Goal: Task Accomplishment & Management: Manage account settings

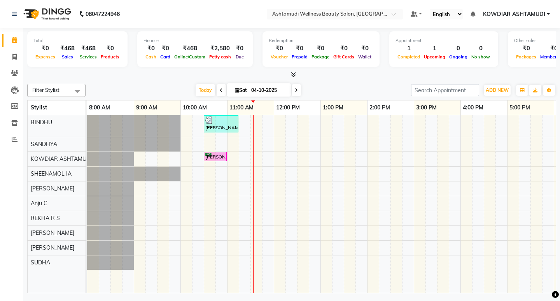
click at [165, 13] on nav "08047224946 Select Location × Ashtamudi Wellness Beauty Salon, Kowdiar Default …" at bounding box center [280, 14] width 560 height 28
click at [207, 68] on div "Total ₹0 Expenses ₹468 Sales ₹468 Services ₹0 Products Finance ₹0 Cash ₹0 Card …" at bounding box center [291, 50] width 529 height 38
click at [293, 91] on span at bounding box center [296, 90] width 9 height 12
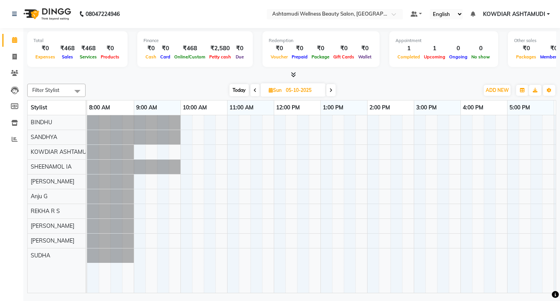
scroll to position [0, 138]
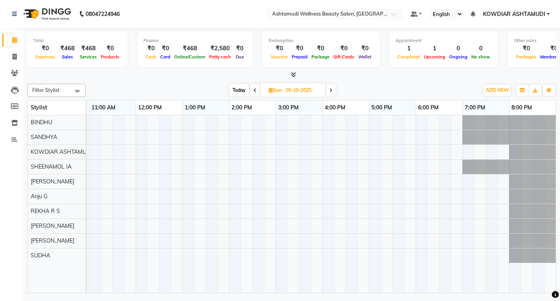
click at [149, 75] on div at bounding box center [291, 75] width 529 height 8
click at [236, 90] on span "Today" at bounding box center [238, 90] width 19 height 12
type input "04-10-2025"
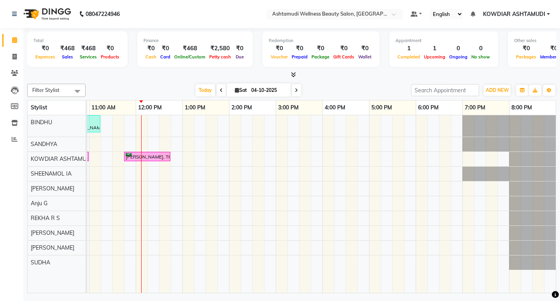
click at [135, 142] on div "[PERSON_NAME], TK02, 10:30 AM-11:15 AM, Normal Hair Cut,Eyebrows Threading [PER…" at bounding box center [252, 203] width 607 height 177
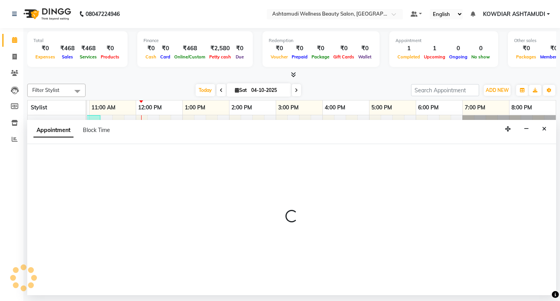
select select "27382"
select select "705"
select select "tentative"
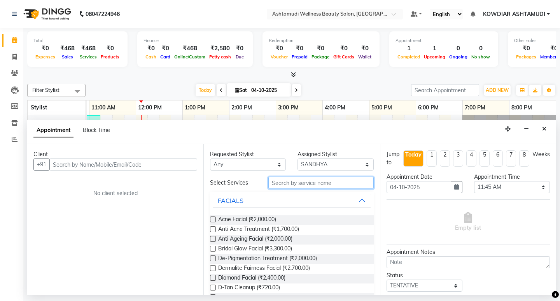
click at [302, 183] on input "text" at bounding box center [320, 183] width 105 height 12
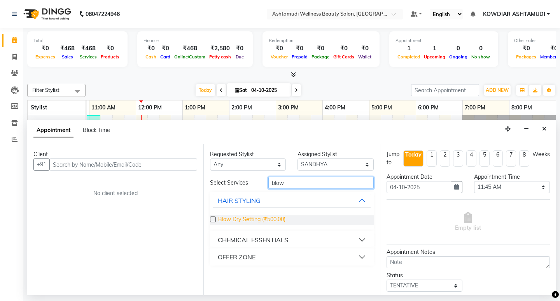
type input "blow"
click at [261, 222] on span "Blow Dry Setting (₹500.00)" at bounding box center [251, 220] width 67 height 10
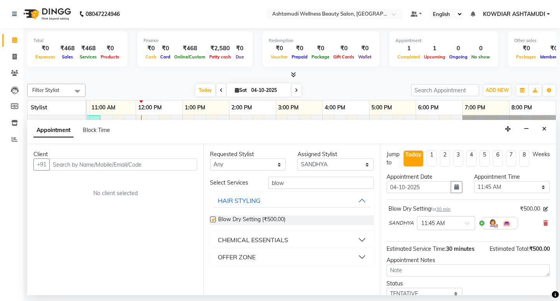
checkbox input "false"
drag, startPoint x: 289, startPoint y: 187, endPoint x: 188, endPoint y: 185, distance: 100.7
click at [197, 185] on div "Client +91 No client selected Requested Stylist Any [PERSON_NAME] [PERSON_NAME]…" at bounding box center [291, 219] width 529 height 151
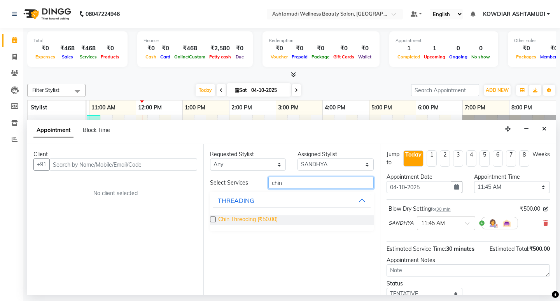
type input "chin"
click at [250, 219] on span "Chin Threading (₹50.00)" at bounding box center [247, 220] width 59 height 10
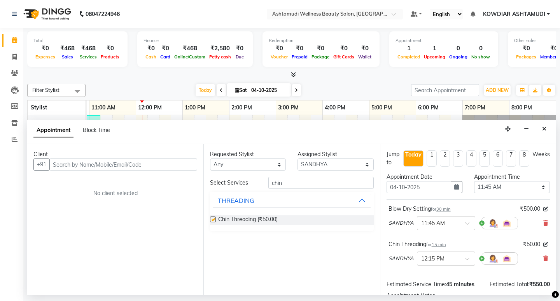
checkbox input "false"
click at [126, 162] on input "text" at bounding box center [123, 164] width 148 height 12
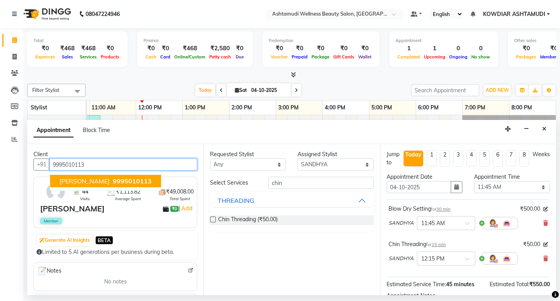
click at [113, 183] on span "9995010113" at bounding box center [132, 181] width 39 height 8
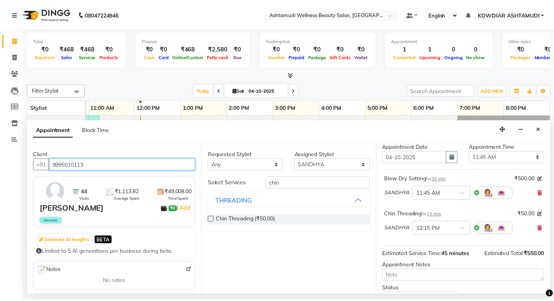
scroll to position [89, 0]
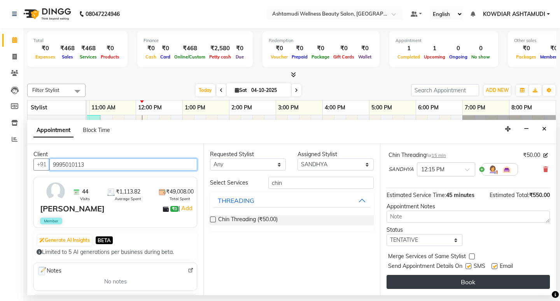
type input "9995010113"
click at [463, 281] on button "Book" at bounding box center [467, 282] width 163 height 14
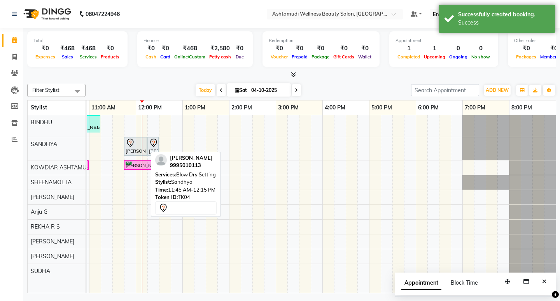
click at [130, 145] on icon at bounding box center [130, 142] width 9 height 9
select select "7"
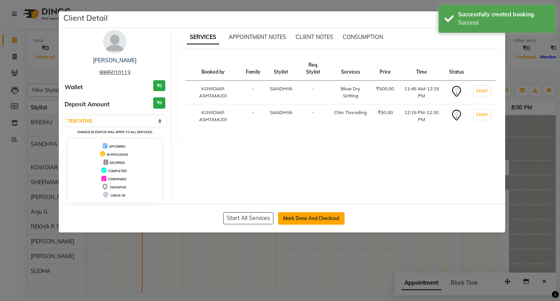
click at [302, 218] on button "Mark Done And Checkout" at bounding box center [311, 218] width 66 height 12
select select "service"
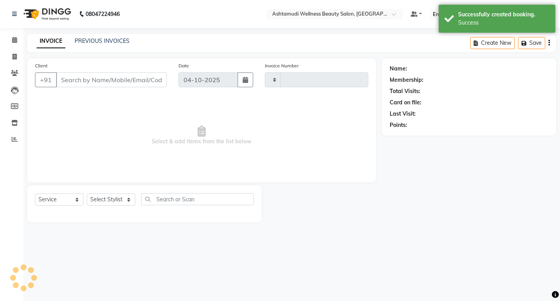
type input "2588"
select select "4668"
type input "9995010113"
select select "27382"
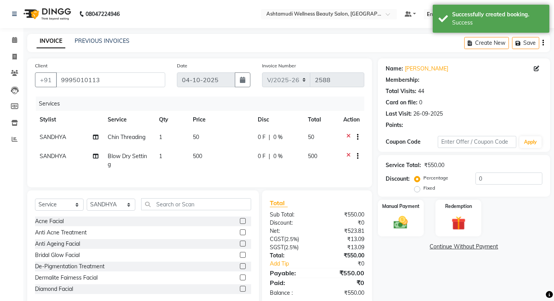
select select "2: Object"
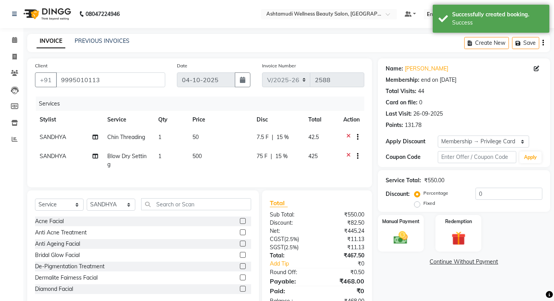
type input "15"
click at [397, 236] on img at bounding box center [401, 237] width 24 height 17
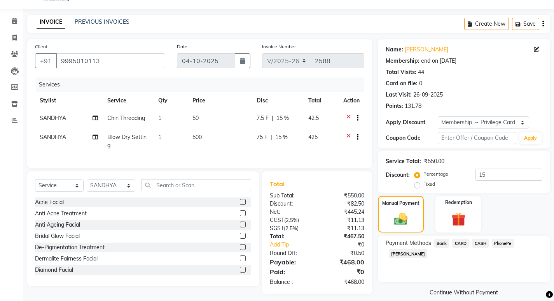
scroll to position [30, 0]
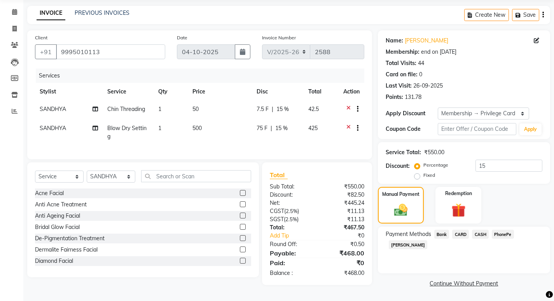
click at [481, 233] on span "CASH" at bounding box center [480, 233] width 17 height 9
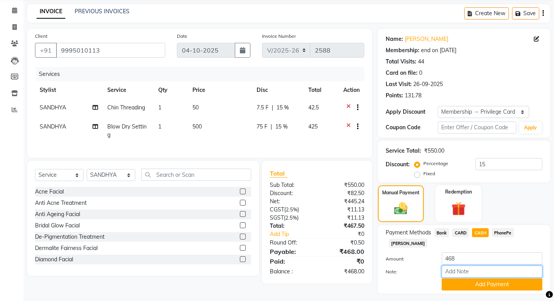
click at [473, 265] on input "Note:" at bounding box center [492, 271] width 101 height 12
type input "[PERSON_NAME]"
click at [488, 278] on button "Add Payment" at bounding box center [492, 284] width 101 height 12
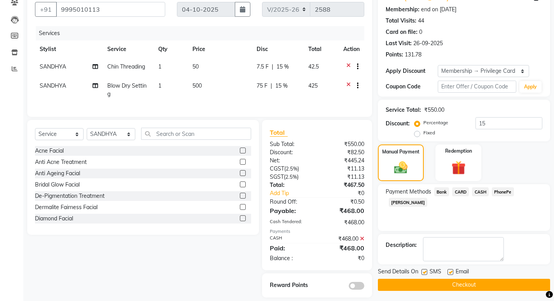
scroll to position [84, 0]
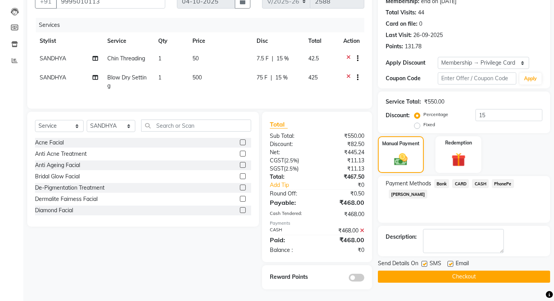
click at [467, 275] on button "Checkout" at bounding box center [464, 276] width 172 height 12
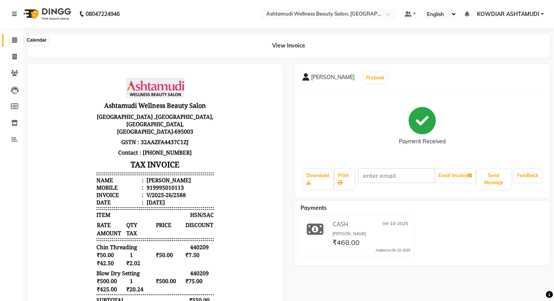
click at [12, 38] on icon at bounding box center [14, 40] width 5 height 6
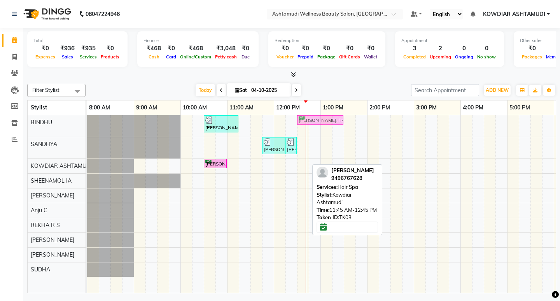
drag, startPoint x: 284, startPoint y: 163, endPoint x: 313, endPoint y: 126, distance: 47.1
click at [313, 126] on div "[PERSON_NAME], TK02, 10:30 AM-11:15 AM, Normal Hair Cut,Eyebrows Threading [PER…" at bounding box center [390, 203] width 607 height 177
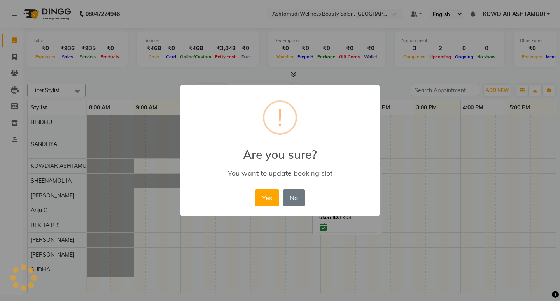
click at [269, 196] on button "Yes" at bounding box center [267, 197] width 24 height 17
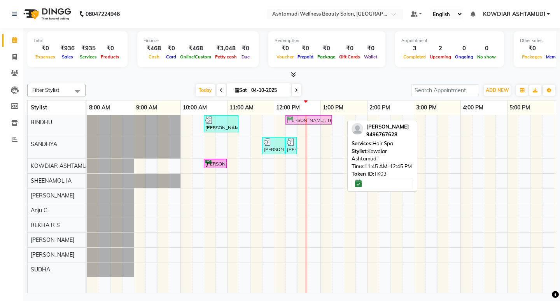
drag, startPoint x: 315, startPoint y: 122, endPoint x: 302, endPoint y: 122, distance: 12.4
click at [87, 122] on div "[PERSON_NAME], TK02, 10:30 AM-11:15 AM, Normal Hair Cut,Eyebrows Threading [PER…" at bounding box center [87, 125] width 0 height 21
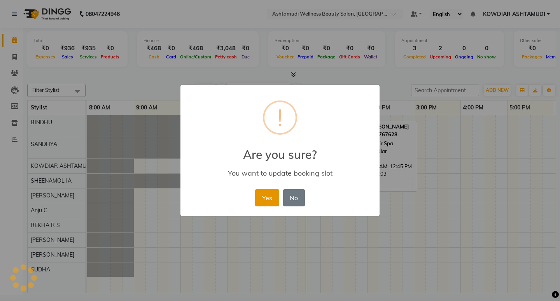
click at [261, 196] on button "Yes" at bounding box center [267, 197] width 24 height 17
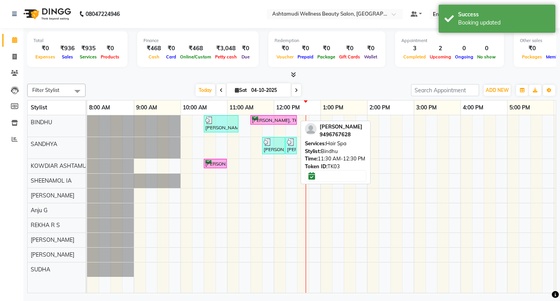
click at [270, 121] on div "[PERSON_NAME], TK03, 11:30 AM-12:30 PM, Hair Spa" at bounding box center [273, 119] width 45 height 7
select select "6"
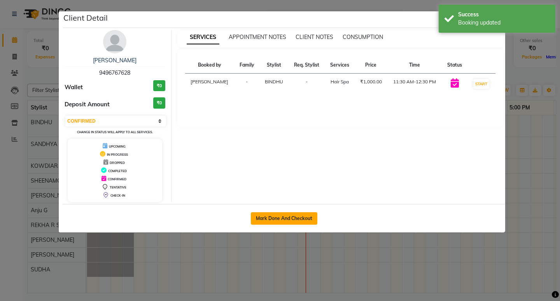
click at [277, 217] on button "Mark Done And Checkout" at bounding box center [284, 218] width 66 height 12
select select "4668"
select select "service"
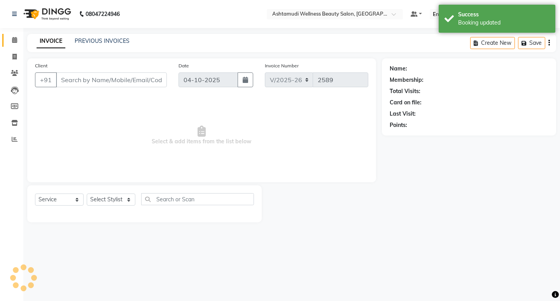
type input "9496767628"
select select "27377"
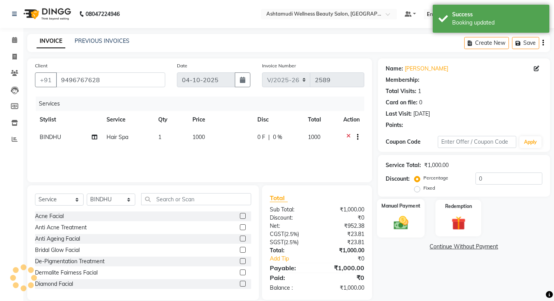
click at [394, 220] on img at bounding box center [401, 222] width 24 height 17
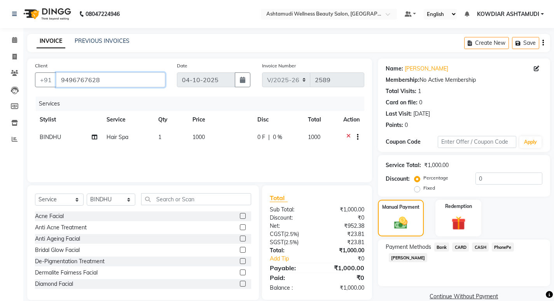
drag, startPoint x: 109, startPoint y: 79, endPoint x: 0, endPoint y: 73, distance: 109.0
click at [0, 73] on app-home "08047224946 Select Location × Ashtamudi Wellness Beauty Salon, Kowdiar Default …" at bounding box center [277, 156] width 554 height 313
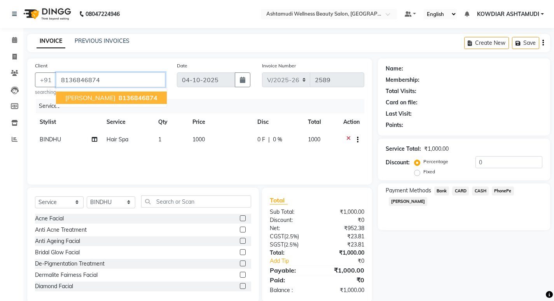
type input "8136846874"
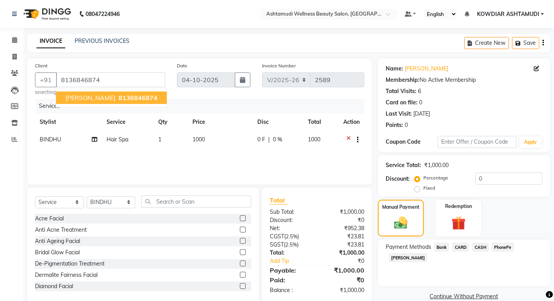
click at [76, 99] on span "[PERSON_NAME]" at bounding box center [90, 98] width 50 height 8
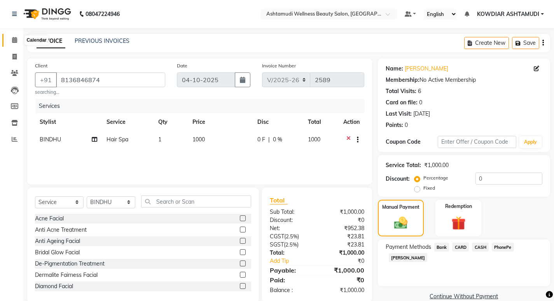
click at [12, 40] on icon at bounding box center [14, 40] width 5 height 6
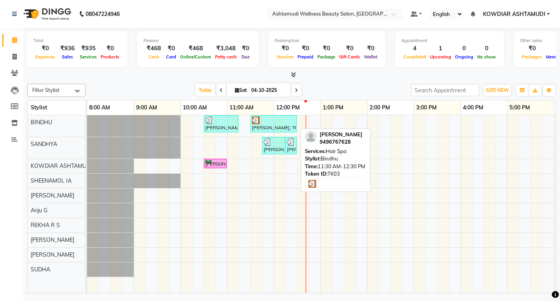
click at [262, 124] on div "[PERSON_NAME], TK03, 11:30 AM-12:30 PM, Hair Spa" at bounding box center [273, 123] width 45 height 15
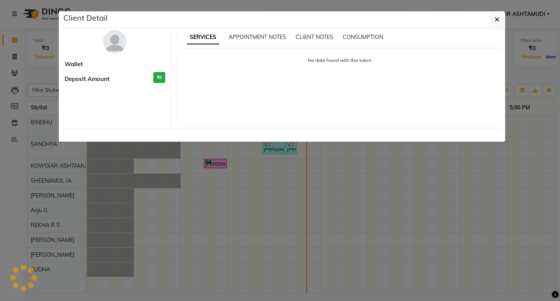
select select "3"
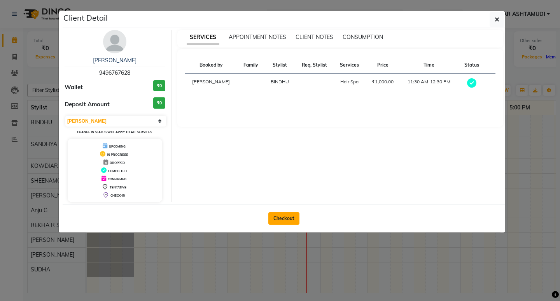
click at [290, 216] on button "Checkout" at bounding box center [283, 218] width 31 height 12
select select "service"
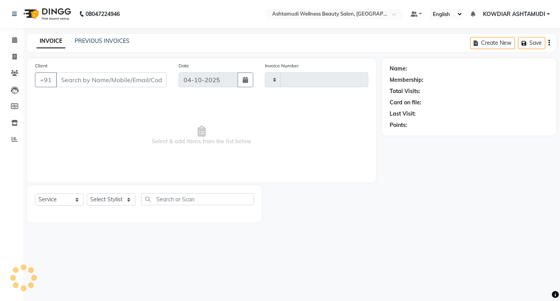
type input "2589"
select select "4668"
type input "9496767628"
select select "27377"
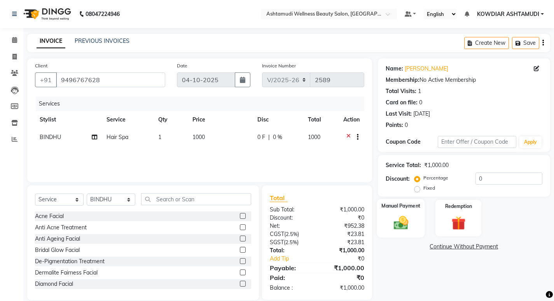
click at [399, 220] on img at bounding box center [401, 222] width 24 height 17
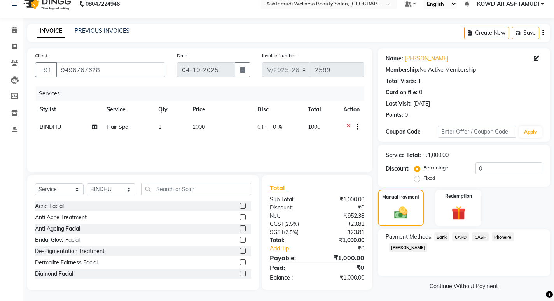
scroll to position [13, 0]
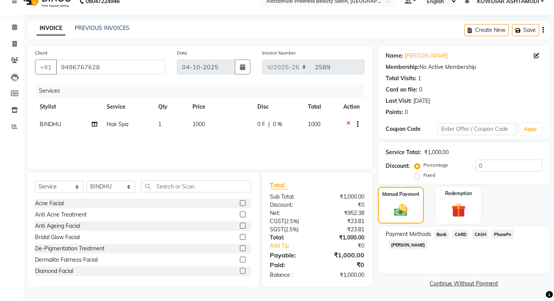
click at [499, 231] on span "PhonePe" at bounding box center [503, 233] width 22 height 9
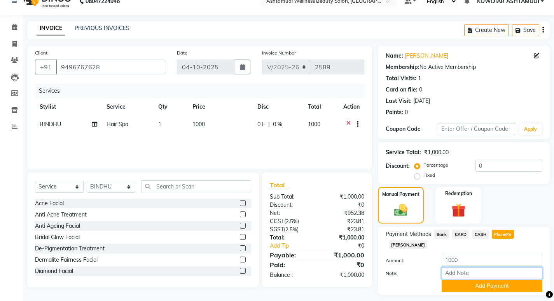
click at [478, 267] on input "Note:" at bounding box center [492, 273] width 101 height 12
type input "[PERSON_NAME]"
click at [474, 280] on button "Add Payment" at bounding box center [492, 286] width 101 height 12
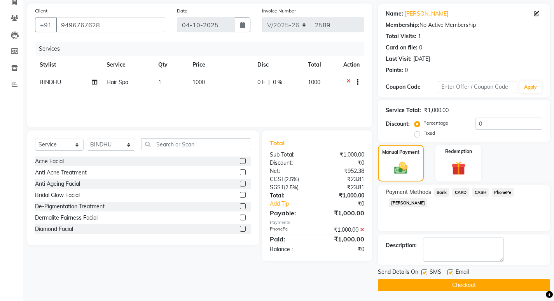
scroll to position [57, 0]
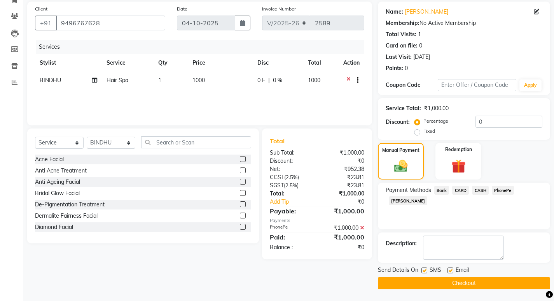
click at [427, 271] on label at bounding box center [424, 270] width 6 height 6
click at [427, 271] on input "checkbox" at bounding box center [423, 270] width 5 height 5
click at [426, 271] on label at bounding box center [424, 270] width 6 height 6
click at [426, 271] on input "checkbox" at bounding box center [423, 270] width 5 height 5
checkbox input "true"
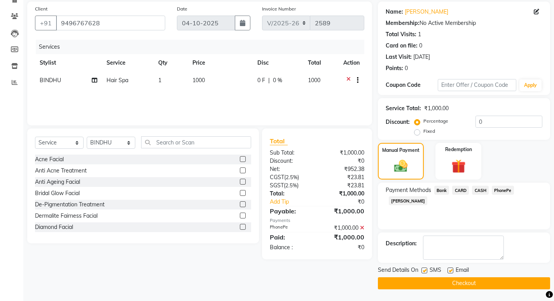
click at [450, 271] on label at bounding box center [451, 270] width 6 height 6
click at [450, 271] on input "checkbox" at bounding box center [450, 270] width 5 height 5
checkbox input "false"
click at [417, 283] on button "Checkout" at bounding box center [464, 283] width 172 height 12
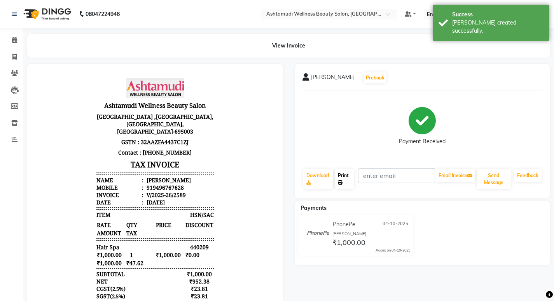
click at [341, 177] on link "Print" at bounding box center [344, 179] width 19 height 20
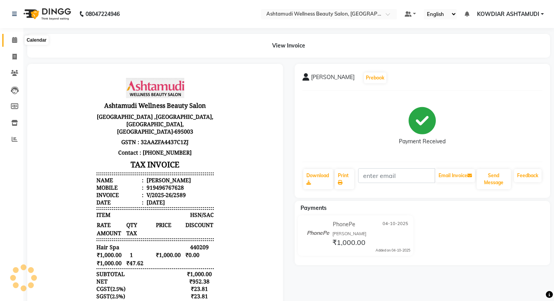
click at [10, 40] on span at bounding box center [15, 40] width 14 height 9
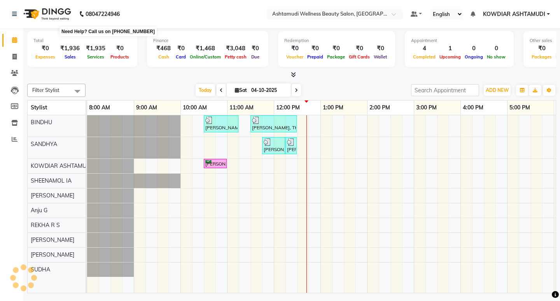
click at [133, 18] on nav "[PHONE_NUMBER] Need Help? Call us on 08047224946 Select Location × Ashtamudi We…" at bounding box center [280, 14] width 560 height 28
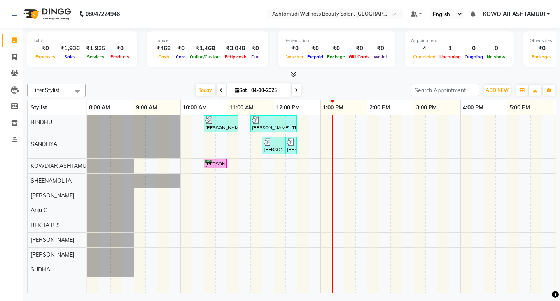
click at [273, 240] on div "[PERSON_NAME], TK02, 10:30 AM-11:15 AM, Normal Hair Cut,Eyebrows Threading [PER…" at bounding box center [390, 203] width 607 height 177
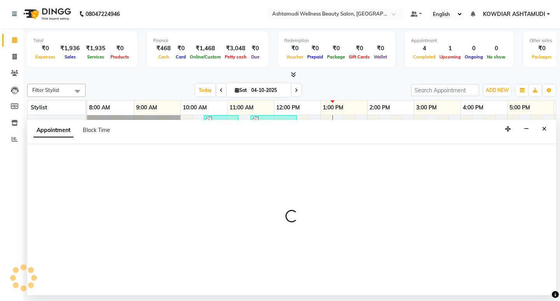
click at [273, 240] on div at bounding box center [291, 219] width 529 height 151
select select "41198"
select select "705"
select select "tentative"
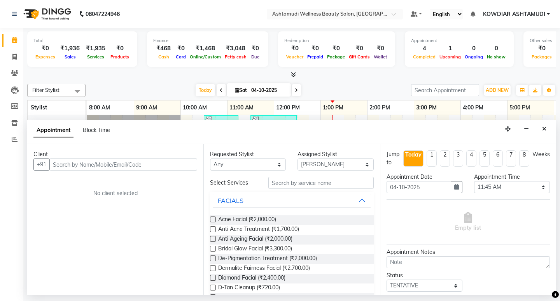
click at [167, 159] on input "text" at bounding box center [123, 164] width 148 height 12
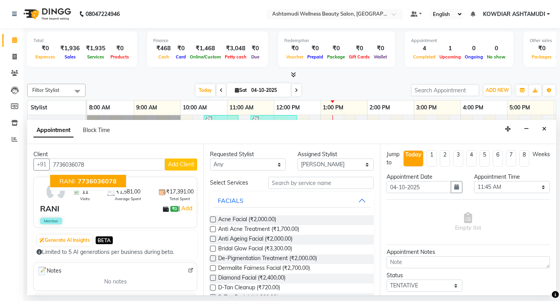
click at [89, 177] on span "7736036078" at bounding box center [97, 181] width 39 height 8
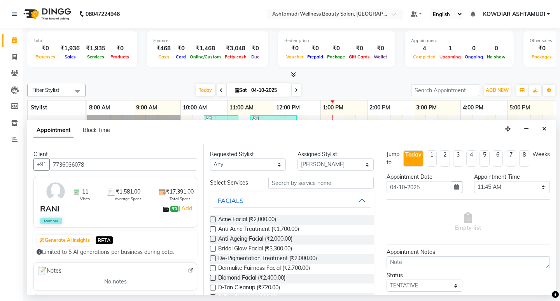
type input "7736036078"
click at [300, 184] on input "text" at bounding box center [320, 183] width 105 height 12
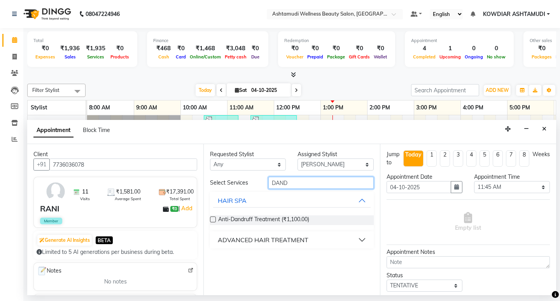
type input "DAND"
click at [287, 243] on div "ADVANCED HAIR TREATMENT" at bounding box center [263, 239] width 91 height 9
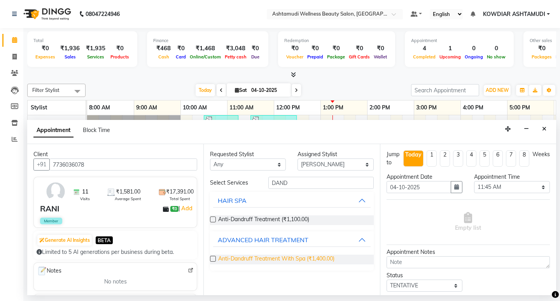
click at [287, 256] on span "Anti-Dandruff Treatment With Spa (₹1,400.00)" at bounding box center [276, 259] width 116 height 10
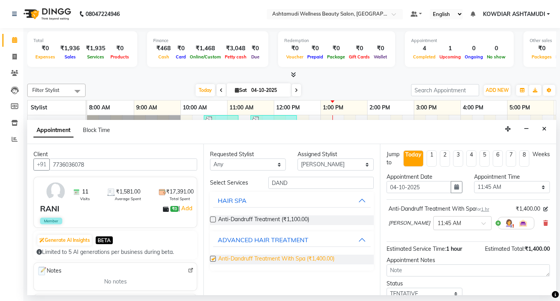
checkbox input "false"
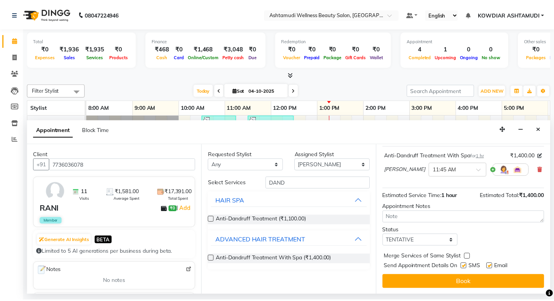
scroll to position [54, 0]
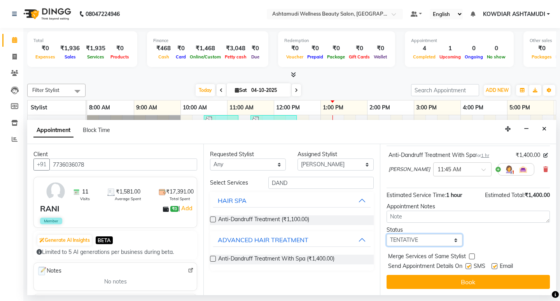
click at [430, 241] on select "Select TENTATIVE CONFIRM CHECK-IN UPCOMING" at bounding box center [424, 240] width 76 height 12
select select "check-in"
click at [386, 234] on select "Select TENTATIVE CONFIRM CHECK-IN UPCOMING" at bounding box center [424, 240] width 76 height 12
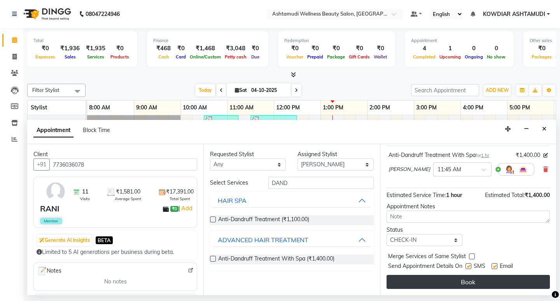
click at [423, 278] on button "Book" at bounding box center [467, 282] width 163 height 14
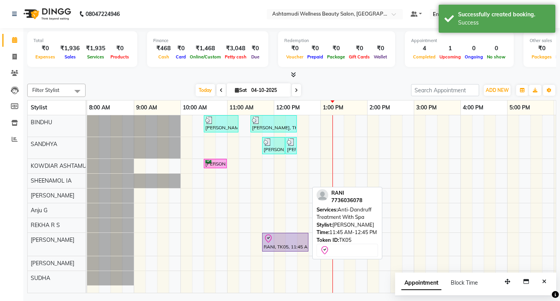
click at [274, 241] on div at bounding box center [285, 238] width 43 height 9
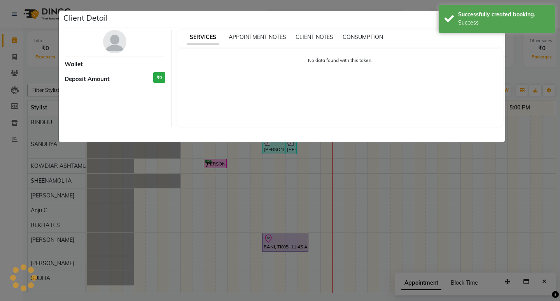
select select "8"
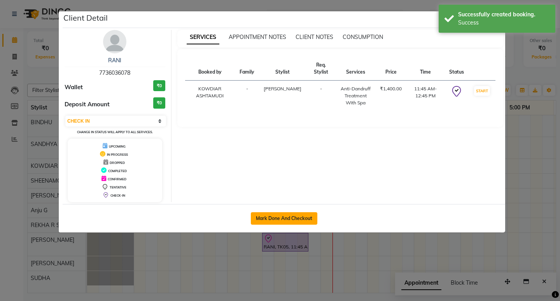
click at [278, 213] on button "Mark Done And Checkout" at bounding box center [284, 218] width 66 height 12
select select "service"
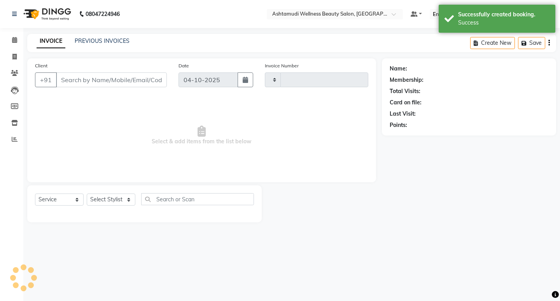
type input "2590"
select select "4668"
type input "7736036078"
select select "41198"
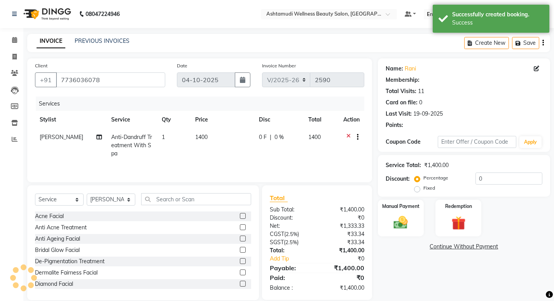
select select "2: Object"
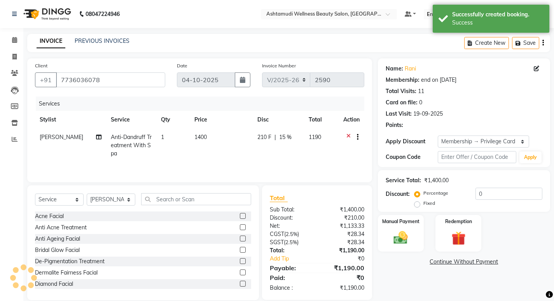
type input "15"
click at [59, 199] on select "Select Service Product Membership Package Voucher Prepaid Gift Card" at bounding box center [59, 199] width 49 height 12
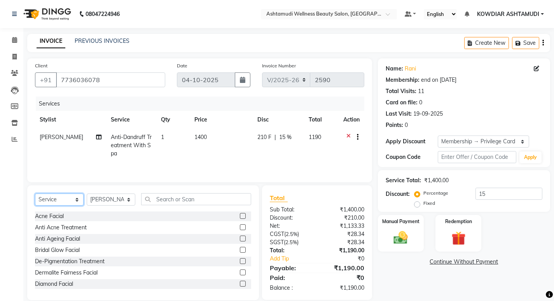
click at [35, 193] on select "Select Service Product Membership Package Voucher Prepaid Gift Card" at bounding box center [59, 199] width 49 height 12
click at [111, 198] on select "Select Stylist [PERSON_NAME] [PERSON_NAME] KOWDIAR ASHTAMUDI REKHA R S [PERSON_…" at bounding box center [111, 199] width 49 height 12
select select "75615"
click at [87, 193] on select "Select Stylist [PERSON_NAME] [PERSON_NAME] KOWDIAR ASHTAMUDI REKHA R S [PERSON_…" at bounding box center [111, 199] width 49 height 12
click at [50, 204] on select "Select Service Product Membership Package Voucher Prepaid Gift Card" at bounding box center [59, 199] width 49 height 12
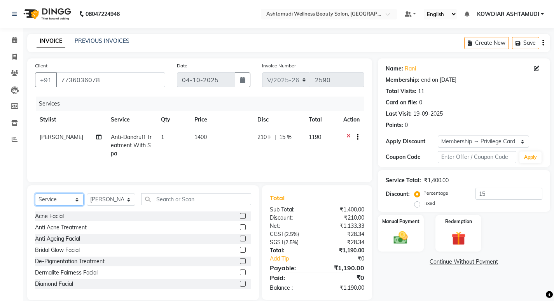
select select "package"
click at [35, 193] on select "Select Service Product Membership Package Voucher Prepaid Gift Card" at bounding box center [59, 199] width 49 height 12
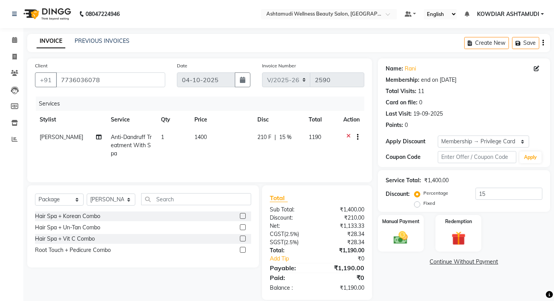
click at [243, 250] on label at bounding box center [243, 250] width 6 height 6
click at [243, 250] on input "checkbox" at bounding box center [242, 249] width 5 height 5
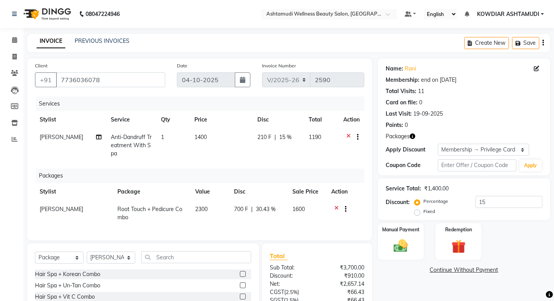
checkbox input "false"
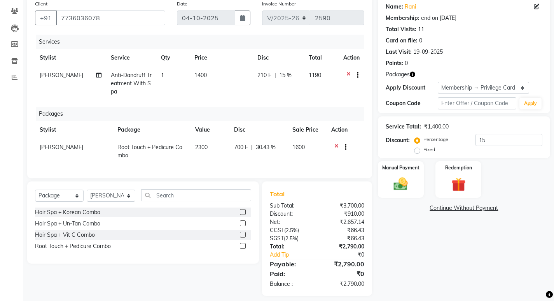
scroll to position [74, 0]
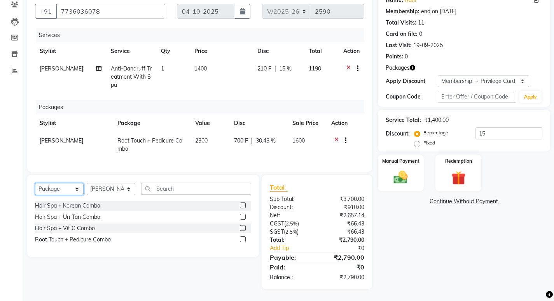
click at [70, 192] on select "Select Service Product Membership Package Voucher Prepaid Gift Card" at bounding box center [59, 189] width 49 height 12
select select "product"
click at [35, 183] on select "Select Service Product Membership Package Voucher Prepaid Gift Card" at bounding box center [59, 189] width 49 height 12
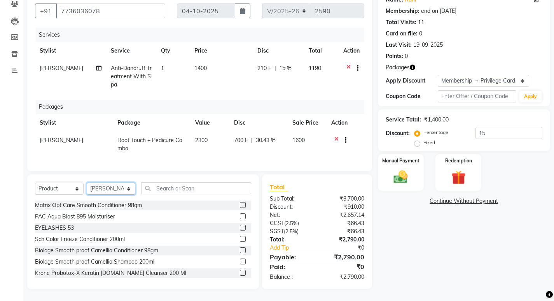
click at [120, 191] on select "Select Stylist [PERSON_NAME] [PERSON_NAME] KOWDIAR ASHTAMUDI REKHA R S [PERSON_…" at bounding box center [111, 188] width 49 height 12
select select "41198"
click at [87, 183] on select "Select Stylist [PERSON_NAME] [PERSON_NAME] KOWDIAR ASHTAMUDI REKHA R S [PERSON_…" at bounding box center [111, 188] width 49 height 12
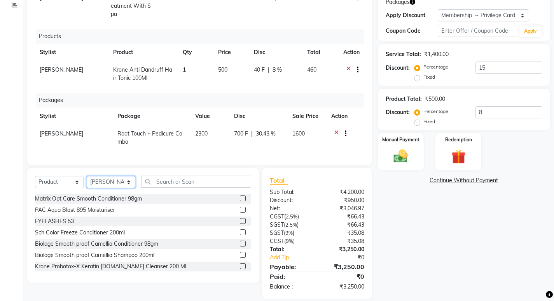
scroll to position [143, 0]
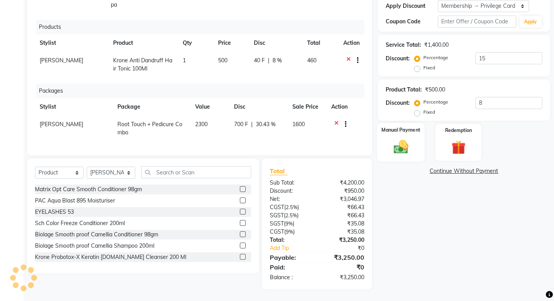
click at [409, 142] on img at bounding box center [401, 146] width 24 height 17
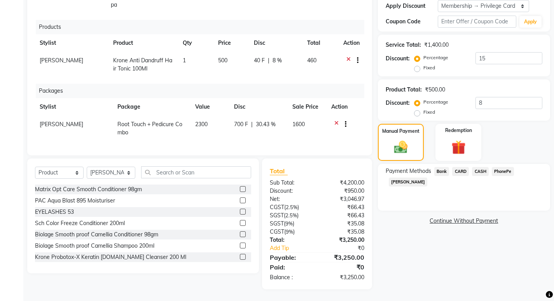
click at [500, 173] on span "PhonePe" at bounding box center [503, 171] width 22 height 9
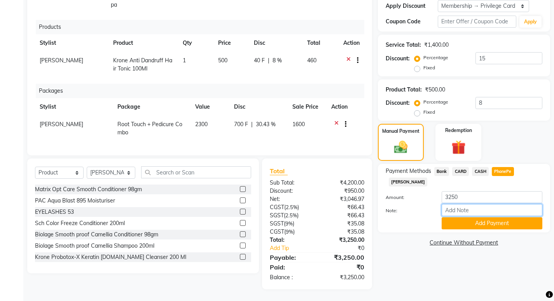
click at [490, 204] on input "Note:" at bounding box center [492, 210] width 101 height 12
type input "REKHA"
click at [461, 217] on button "Add Payment" at bounding box center [492, 223] width 101 height 12
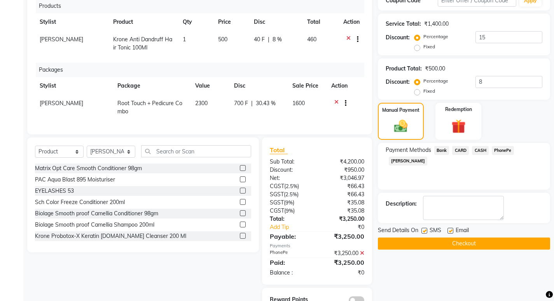
scroll to position [187, 0]
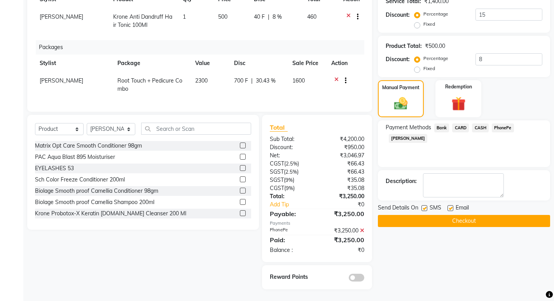
click at [459, 221] on button "Checkout" at bounding box center [464, 221] width 172 height 12
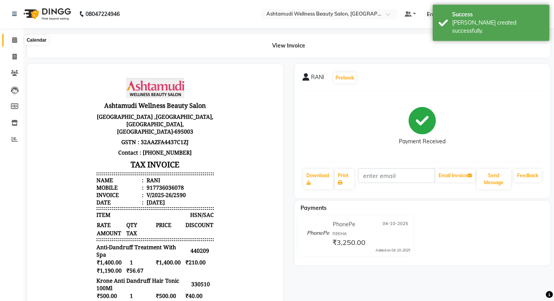
click at [15, 36] on span at bounding box center [15, 40] width 14 height 9
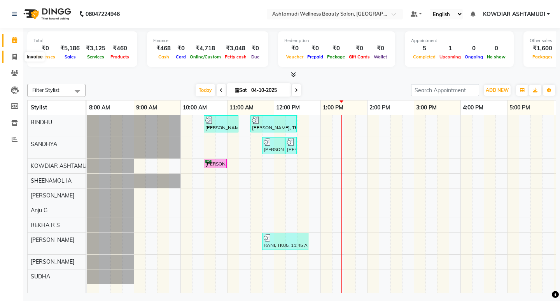
click at [13, 57] on icon at bounding box center [14, 57] width 4 height 6
select select "service"
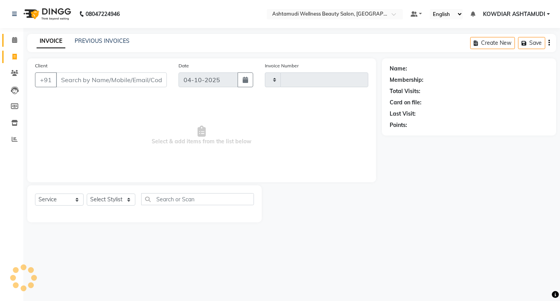
type input "2591"
select select "4668"
drag, startPoint x: 63, startPoint y: 80, endPoint x: 290, endPoint y: 89, distance: 227.3
click at [63, 80] on input "Client" at bounding box center [111, 79] width 111 height 15
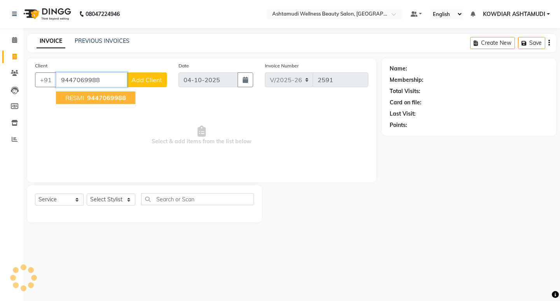
type input "9447069988"
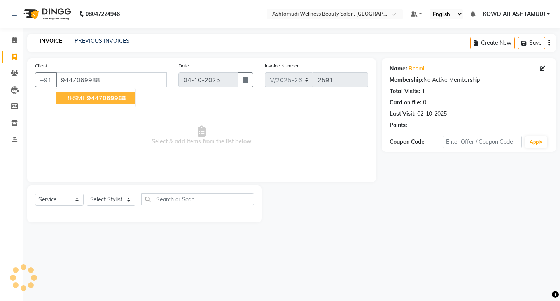
click at [120, 95] on span "9447069988" at bounding box center [106, 98] width 39 height 8
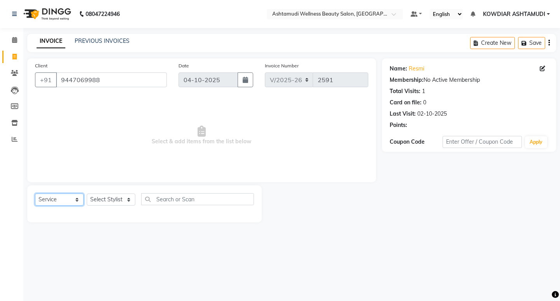
click at [53, 204] on select "Select Service Product Membership Package Voucher Prepaid Gift Card" at bounding box center [59, 199] width 49 height 12
click at [35, 193] on select "Select Service Product Membership Package Voucher Prepaid Gift Card" at bounding box center [59, 199] width 49 height 12
drag, startPoint x: 104, startPoint y: 201, endPoint x: 110, endPoint y: 197, distance: 7.5
click at [104, 201] on select "Select Stylist [PERSON_NAME] [PERSON_NAME] KOWDIAR ASHTAMUDI REKHA R S [PERSON_…" at bounding box center [111, 199] width 49 height 12
select select "27461"
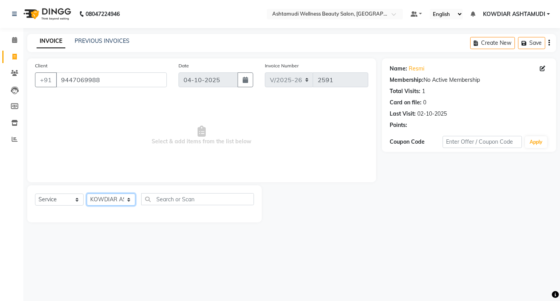
click at [87, 193] on select "Select Stylist [PERSON_NAME] [PERSON_NAME] KOWDIAR ASHTAMUDI REKHA R S [PERSON_…" at bounding box center [111, 199] width 49 height 12
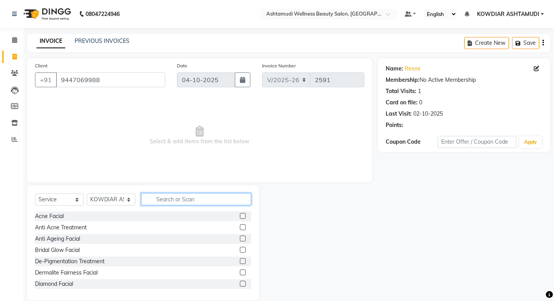
click at [188, 203] on input "text" at bounding box center [196, 199] width 110 height 12
type input "make"
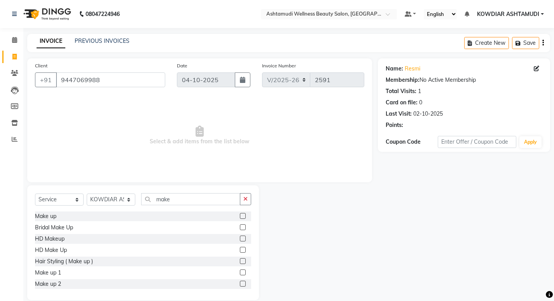
click at [240, 214] on label at bounding box center [243, 216] width 6 height 6
click at [240, 214] on input "checkbox" at bounding box center [242, 215] width 5 height 5
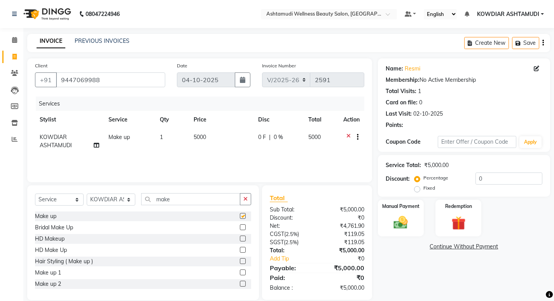
checkbox input "false"
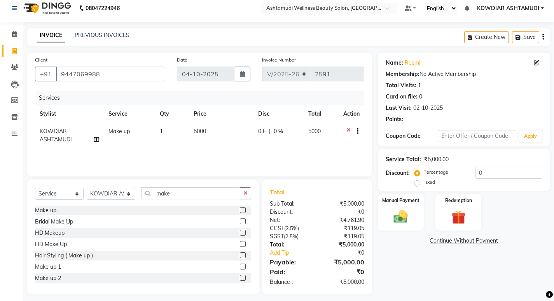
scroll to position [11, 0]
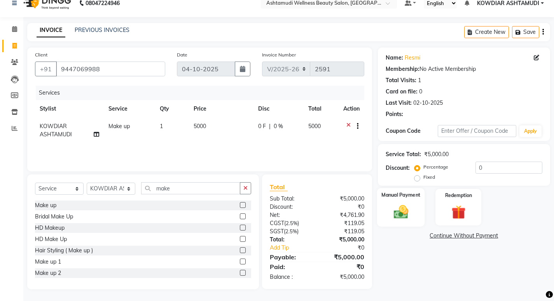
click at [413, 208] on img at bounding box center [401, 211] width 24 height 17
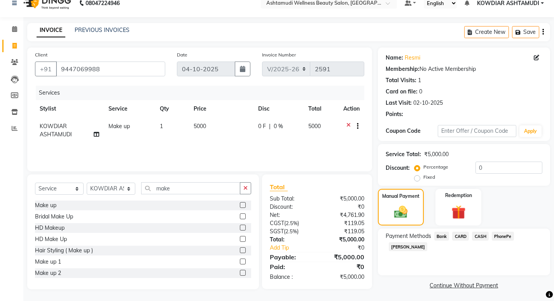
click at [506, 236] on span "PhonePe" at bounding box center [503, 235] width 22 height 9
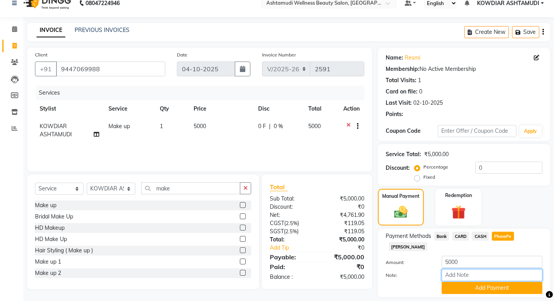
click at [480, 269] on input "Note:" at bounding box center [492, 275] width 101 height 12
type input "REKHA"
click at [488, 282] on button "Add Payment" at bounding box center [492, 288] width 101 height 12
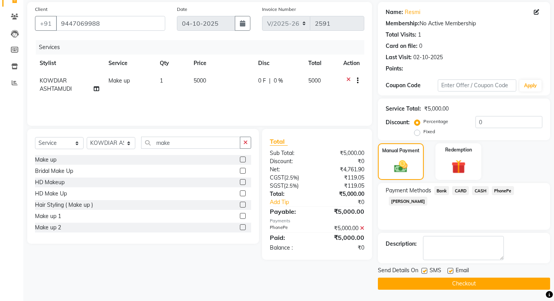
scroll to position [57, 0]
click at [488, 282] on button "Checkout" at bounding box center [464, 283] width 172 height 12
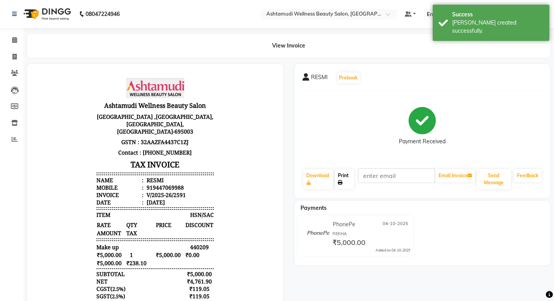
click at [351, 175] on link "Print" at bounding box center [344, 179] width 19 height 20
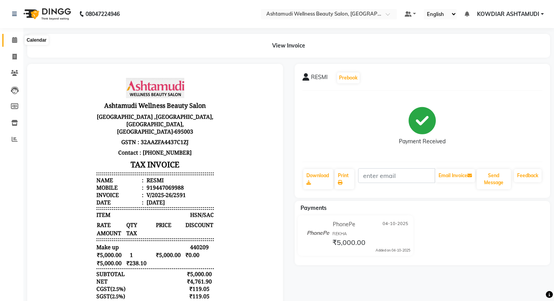
click at [16, 40] on icon at bounding box center [14, 40] width 5 height 6
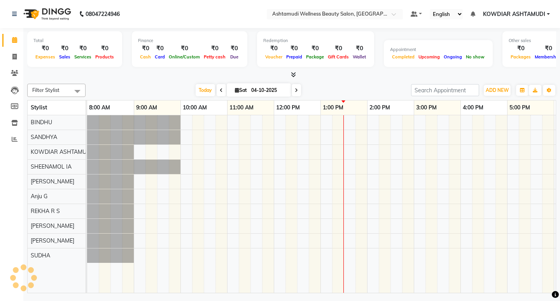
scroll to position [0, 138]
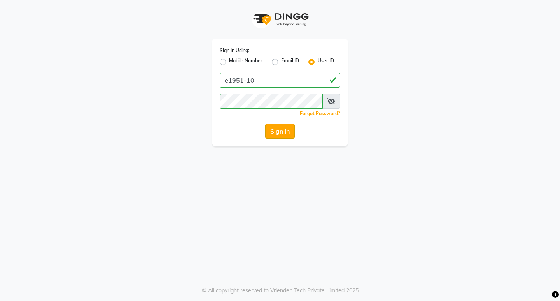
click at [275, 127] on button "Sign In" at bounding box center [280, 131] width 30 height 15
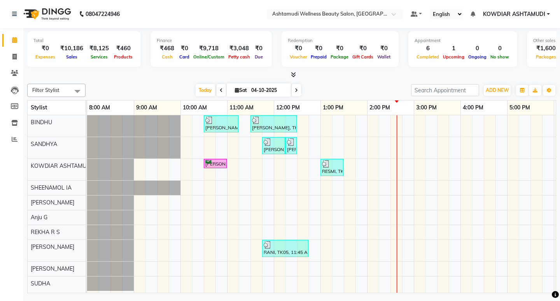
click at [199, 28] on nav "08047224946 Select Location × Ashtamudi Wellness Beauty Salon, Kowdiar Default …" at bounding box center [280, 14] width 560 height 28
click at [492, 93] on button "ADD NEW Toggle Dropdown" at bounding box center [497, 90] width 27 height 11
click at [235, 91] on icon at bounding box center [237, 89] width 4 height 5
select select "10"
select select "2025"
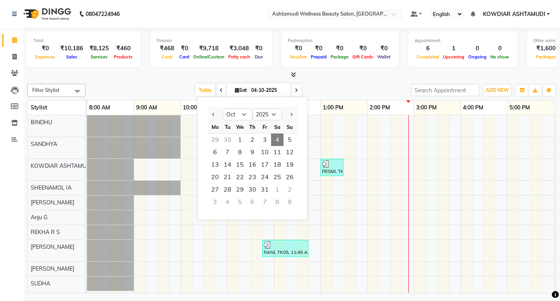
click at [329, 67] on div "Total ₹0 Expenses ₹10,186 Sales ₹8,125 Services ₹460 Products Finance ₹468 Cash…" at bounding box center [291, 50] width 529 height 38
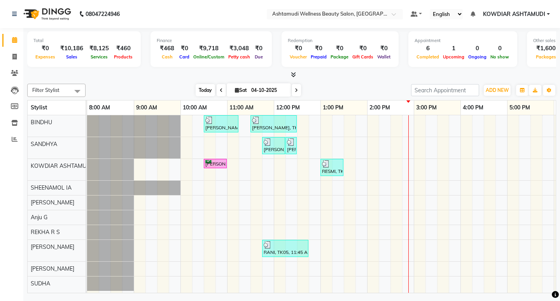
click at [206, 88] on span "Today" at bounding box center [205, 90] width 19 height 12
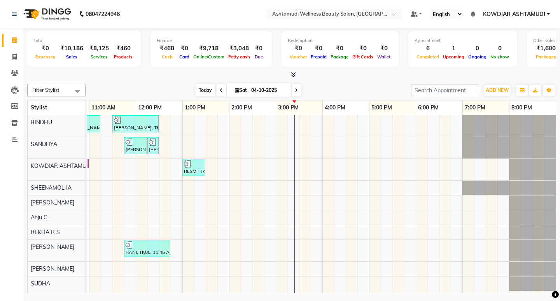
click at [199, 90] on span "Today" at bounding box center [205, 90] width 19 height 12
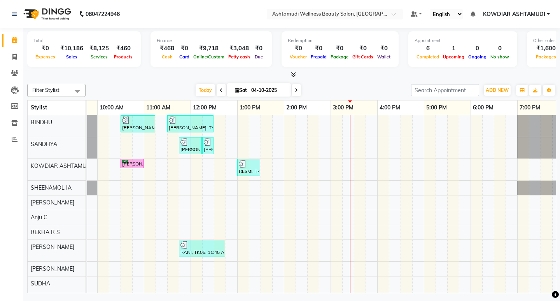
scroll to position [4, 0]
click at [333, 209] on div "[PERSON_NAME], TK02, 10:30 AM-11:15 AM, Normal Hair Cut,Eyebrows Threading [PER…" at bounding box center [307, 203] width 607 height 177
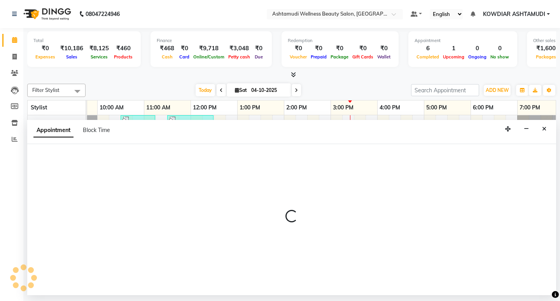
select select "87774"
select select "tentative"
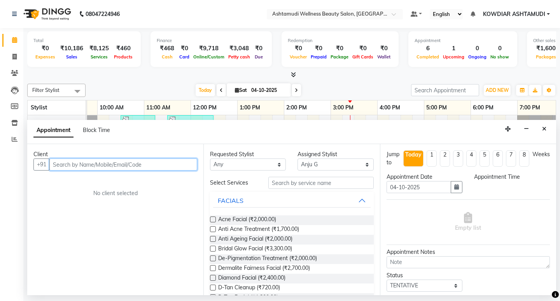
select select "900"
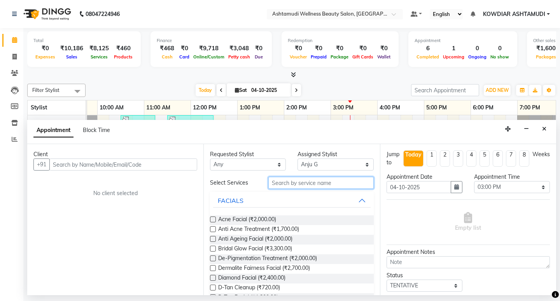
click at [284, 186] on input "text" at bounding box center [320, 183] width 105 height 12
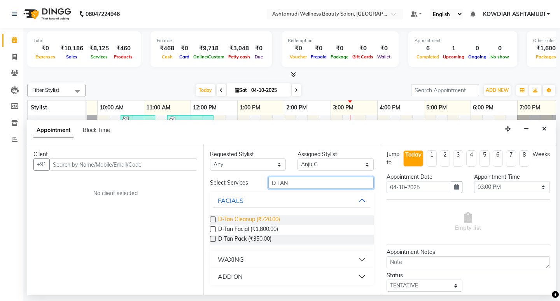
type input "D TAN"
click at [247, 219] on span "D-Tan Cleanup (₹720.00)" at bounding box center [249, 220] width 62 height 10
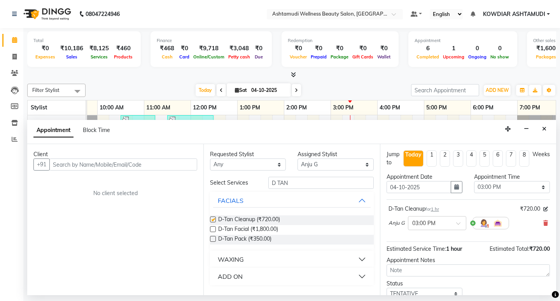
checkbox input "false"
drag, startPoint x: 299, startPoint y: 185, endPoint x: 199, endPoint y: 181, distance: 100.4
click at [199, 181] on div "Client +91 No client selected Requested Stylist Any [PERSON_NAME] [PERSON_NAME]…" at bounding box center [291, 219] width 529 height 151
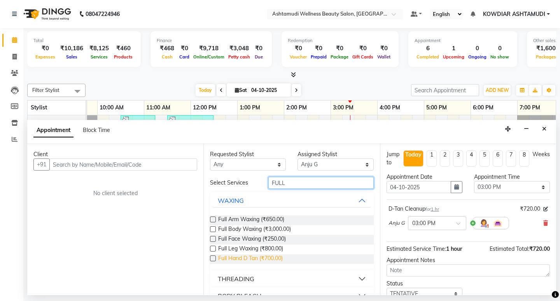
type input "FULL"
click at [227, 258] on span "Full Hand D Tan (₹700.00)" at bounding box center [250, 259] width 65 height 10
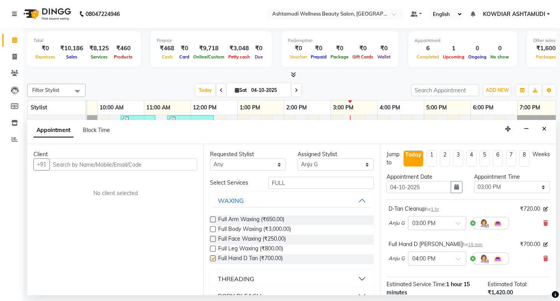
checkbox input "false"
drag, startPoint x: 287, startPoint y: 181, endPoint x: 177, endPoint y: 179, distance: 110.1
click at [177, 179] on div "Client +91 No client selected Requested Stylist Any [PERSON_NAME] [PERSON_NAME]…" at bounding box center [291, 219] width 529 height 151
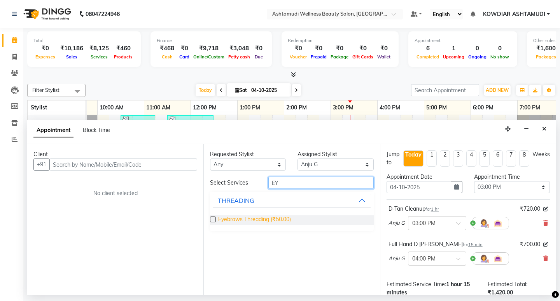
type input "EY"
click at [285, 217] on span "Eyebrows Threading (₹50.00)" at bounding box center [254, 220] width 73 height 10
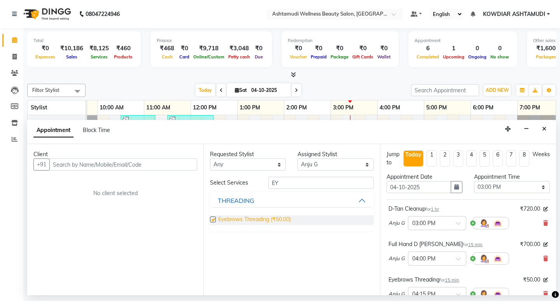
checkbox input "false"
drag, startPoint x: 295, startPoint y: 177, endPoint x: 290, endPoint y: 177, distance: 5.1
click at [290, 177] on input "EY" at bounding box center [320, 183] width 105 height 12
click at [279, 179] on input "EY" at bounding box center [320, 183] width 105 height 12
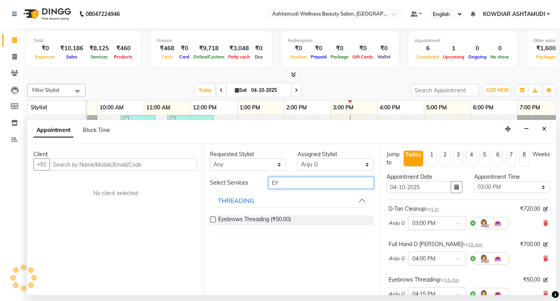
type input "E"
type input "UPPER"
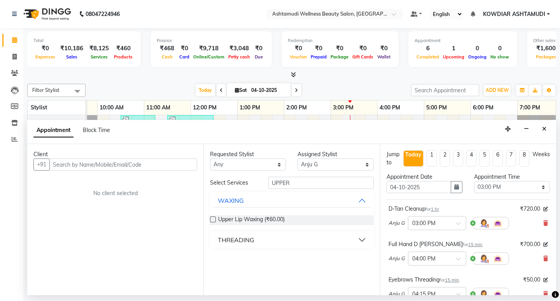
click at [233, 237] on div "THREADING" at bounding box center [236, 239] width 37 height 9
click at [246, 260] on span "Upper Lip Threading (₹50.00)" at bounding box center [254, 259] width 72 height 10
checkbox input "false"
click at [142, 170] on div "Client +91 No client selected" at bounding box center [115, 219] width 176 height 151
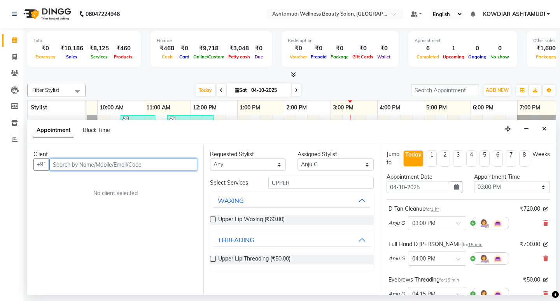
click at [143, 164] on input "text" at bounding box center [123, 164] width 148 height 12
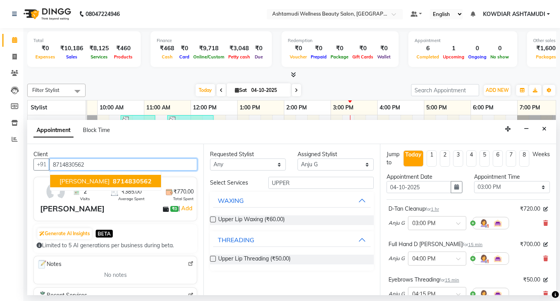
click at [90, 184] on button "[PERSON_NAME] 8714830562" at bounding box center [105, 181] width 111 height 12
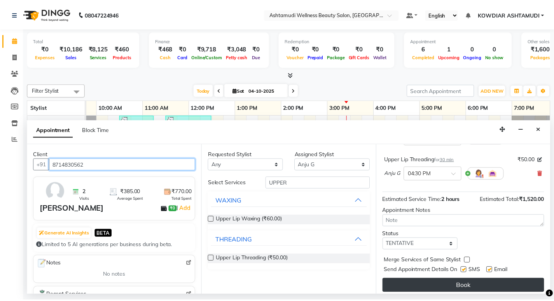
scroll to position [160, 0]
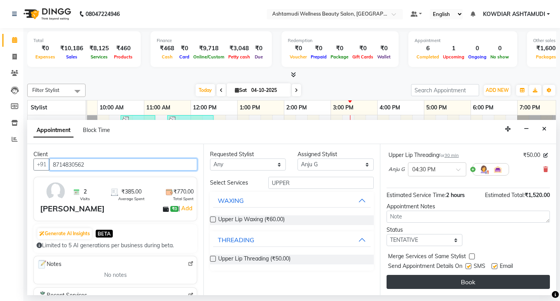
type input "8714830562"
click at [452, 283] on button "Book" at bounding box center [467, 282] width 163 height 14
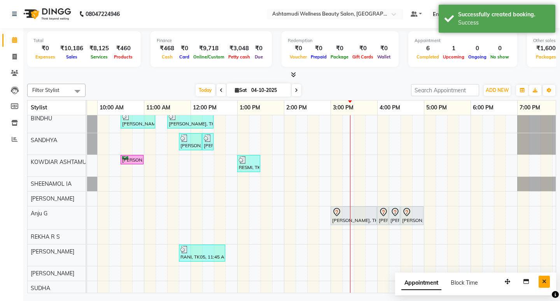
click at [546, 281] on icon "Close" at bounding box center [544, 280] width 4 height 5
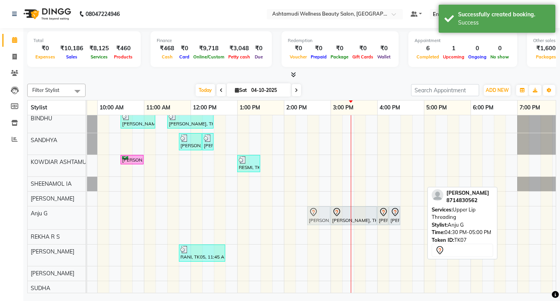
drag, startPoint x: 416, startPoint y: 213, endPoint x: 323, endPoint y: 215, distance: 93.0
click at [4, 215] on div "[PERSON_NAME], TK07, 03:00 PM-04:00 PM, [PERSON_NAME] Cleanup [PERSON_NAME], TK…" at bounding box center [4, 217] width 0 height 23
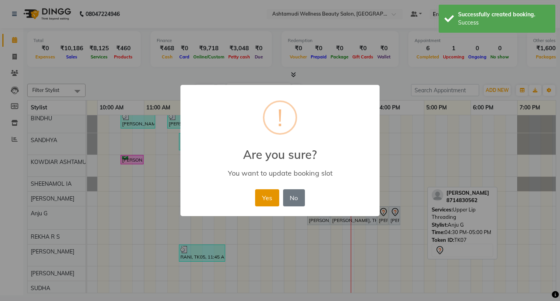
click at [273, 201] on button "Yes" at bounding box center [267, 197] width 24 height 17
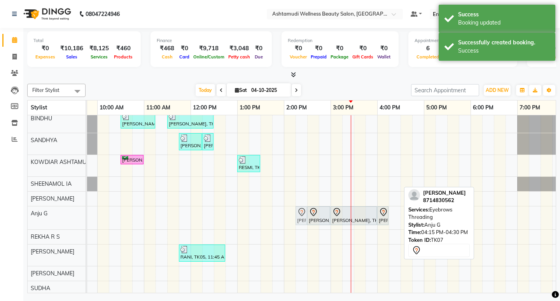
drag, startPoint x: 394, startPoint y: 217, endPoint x: 298, endPoint y: 213, distance: 95.7
click at [4, 213] on div "[PERSON_NAME], TK07, 02:30 PM-03:00 PM, Upper Lip Threading [PERSON_NAME], TK07…" at bounding box center [4, 217] width 0 height 23
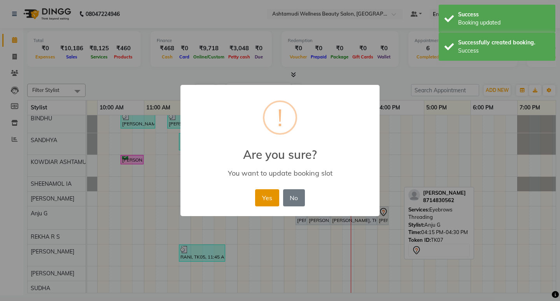
click at [273, 198] on button "Yes" at bounding box center [267, 197] width 24 height 17
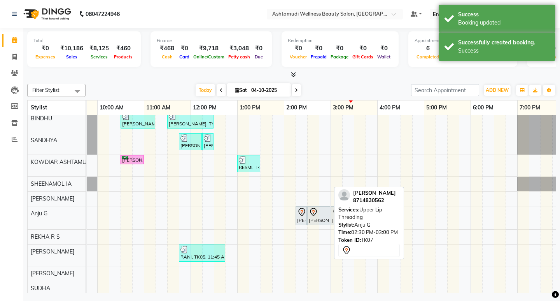
click at [322, 210] on div at bounding box center [319, 211] width 20 height 9
click at [322, 211] on div at bounding box center [319, 211] width 20 height 9
select select "7"
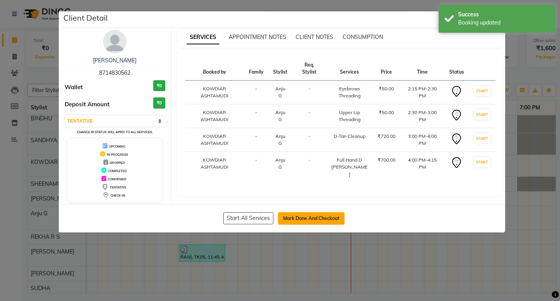
click at [310, 215] on button "Mark Done And Checkout" at bounding box center [311, 218] width 66 height 12
select select "service"
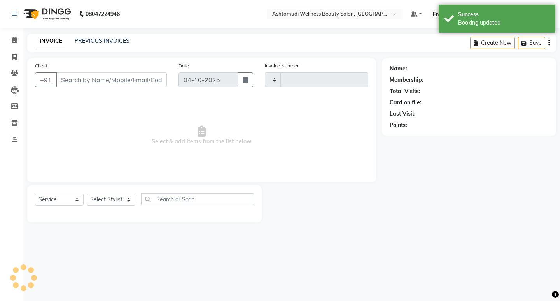
type input "2592"
select select "4668"
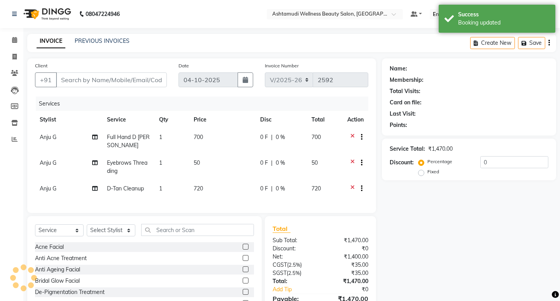
type input "8714830562"
select select "87774"
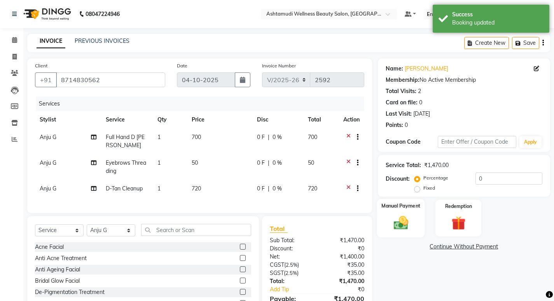
click at [398, 216] on img at bounding box center [401, 222] width 24 height 17
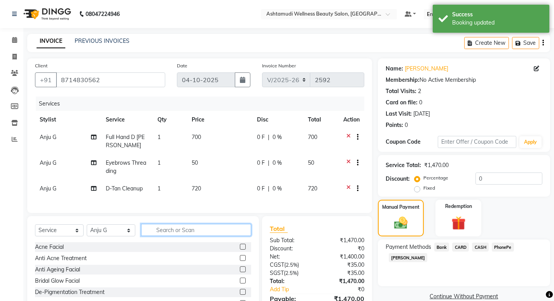
click at [170, 231] on input "text" at bounding box center [196, 230] width 110 height 12
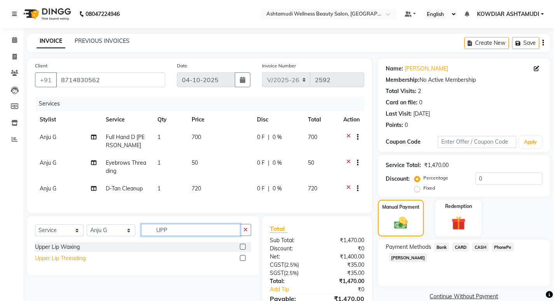
type input "UPP"
click at [71, 256] on div "Upper Lip Threading" at bounding box center [60, 258] width 51 height 8
checkbox input "false"
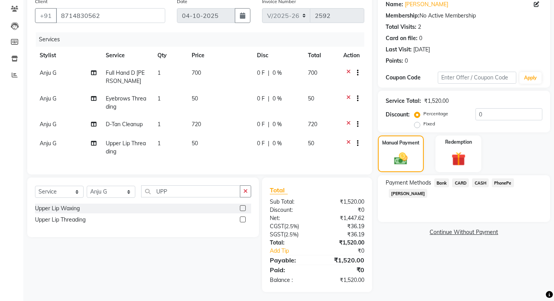
scroll to position [66, 0]
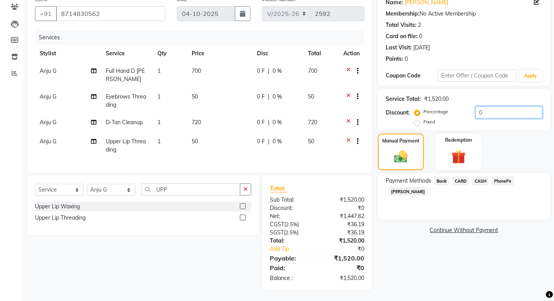
drag, startPoint x: 497, startPoint y: 112, endPoint x: 447, endPoint y: 113, distance: 50.2
click at [447, 113] on div "Percentage Fixed 0" at bounding box center [479, 116] width 126 height 21
type input "20"
click at [500, 182] on span "PhonePe" at bounding box center [503, 180] width 22 height 9
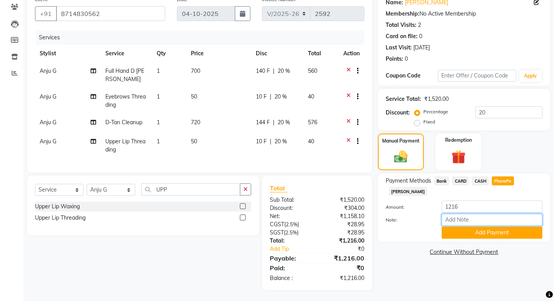
click at [470, 213] on input "Note:" at bounding box center [492, 219] width 101 height 12
type input "[PERSON_NAME]"
click at [486, 226] on button "Add Payment" at bounding box center [492, 232] width 101 height 12
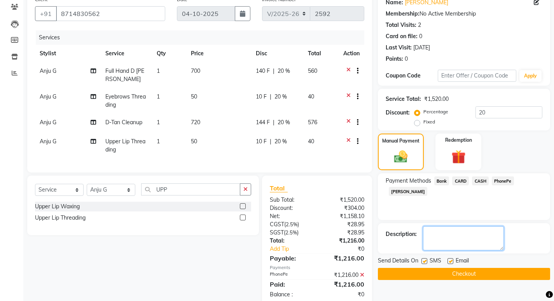
click at [457, 238] on textarea at bounding box center [463, 238] width 81 height 24
type textarea "258938 UST"
click at [424, 261] on label at bounding box center [424, 261] width 6 height 6
click at [424, 261] on input "checkbox" at bounding box center [423, 261] width 5 height 5
checkbox input "false"
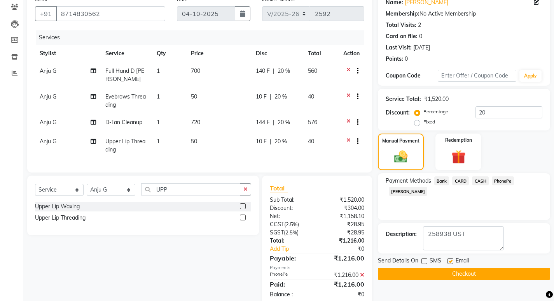
click at [451, 260] on label at bounding box center [451, 261] width 6 height 6
click at [451, 260] on input "checkbox" at bounding box center [450, 261] width 5 height 5
checkbox input "false"
click at [503, 209] on div "Payment Methods Bank CARD CASH PhonePe [PERSON_NAME]" at bounding box center [464, 196] width 172 height 47
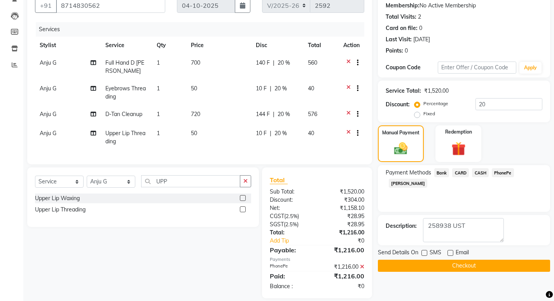
scroll to position [82, 0]
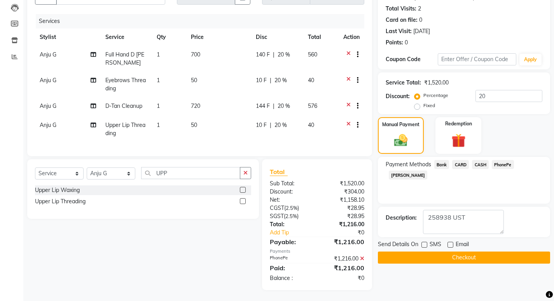
click at [463, 254] on button "Checkout" at bounding box center [464, 257] width 172 height 12
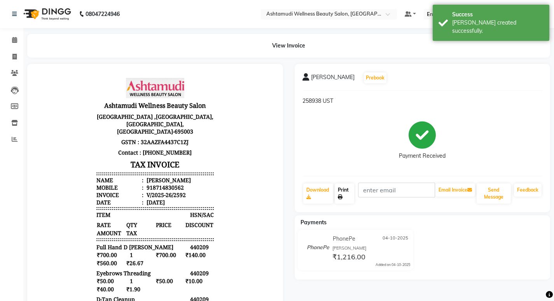
click at [349, 189] on link "Print" at bounding box center [344, 193] width 19 height 20
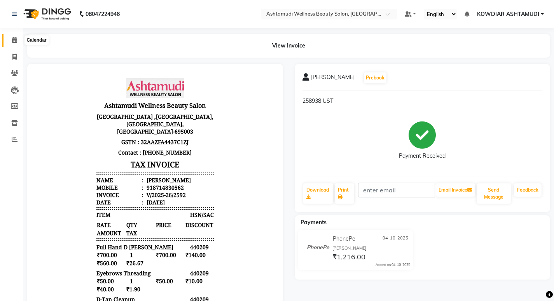
click at [17, 41] on icon at bounding box center [14, 40] width 5 height 6
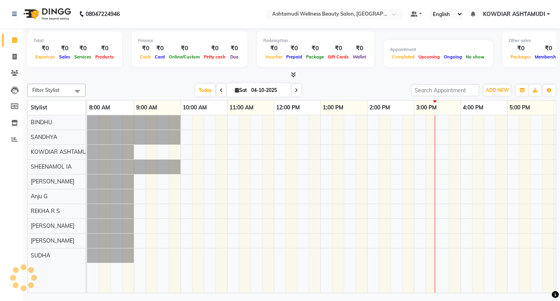
scroll to position [0, 138]
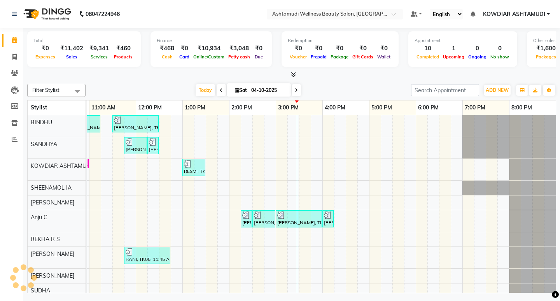
click at [220, 18] on nav "08047224946 Select Location × Ashtamudi Wellness Beauty Salon, Kowdiar Default …" at bounding box center [280, 14] width 560 height 28
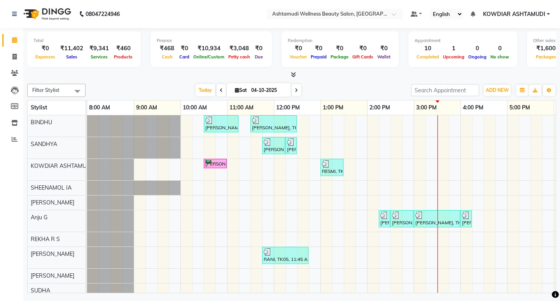
click at [147, 20] on nav "08047224946 Select Location × Ashtamudi Wellness Beauty Salon, Kowdiar Default …" at bounding box center [280, 14] width 560 height 28
drag, startPoint x: 15, startPoint y: 62, endPoint x: 12, endPoint y: 57, distance: 5.6
click at [14, 61] on link "Invoice" at bounding box center [11, 57] width 19 height 13
select select "service"
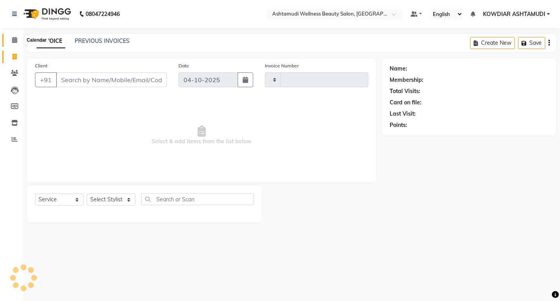
click at [12, 42] on icon at bounding box center [14, 40] width 5 height 6
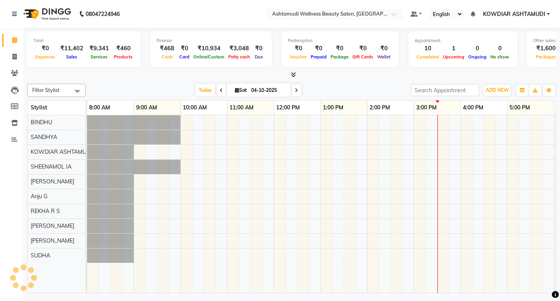
scroll to position [0, 138]
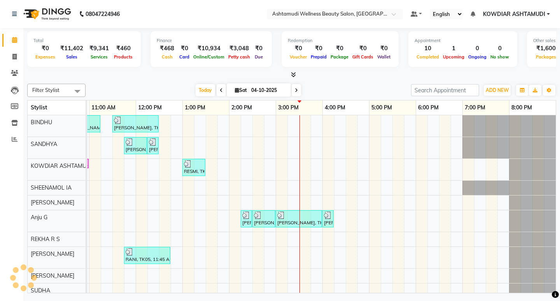
click at [291, 75] on icon at bounding box center [293, 75] width 5 height 6
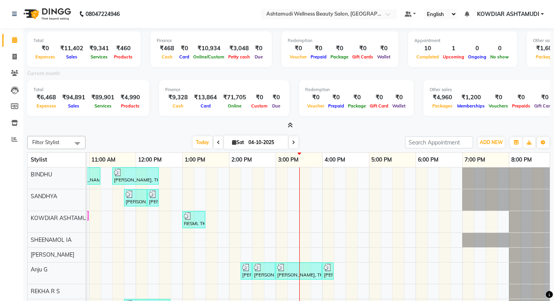
click at [104, 79] on div "Current month" at bounding box center [288, 74] width 535 height 11
click at [17, 41] on icon at bounding box center [14, 40] width 5 height 6
click at [15, 57] on icon at bounding box center [14, 57] width 4 height 6
select select "service"
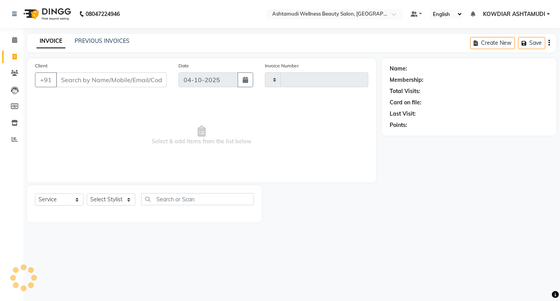
type input "2593"
select select "4668"
click at [15, 45] on link "Calendar" at bounding box center [11, 40] width 19 height 13
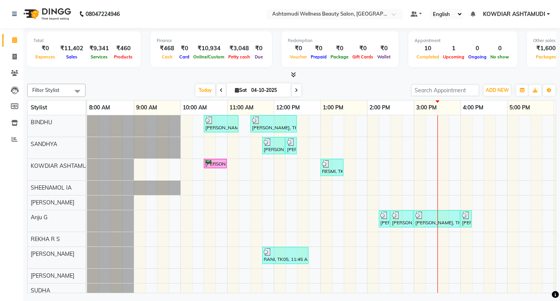
click at [197, 20] on nav "08047224946 Select Location × Ashtamudi Wellness Beauty Salon, Kowdiar Default …" at bounding box center [280, 14] width 560 height 28
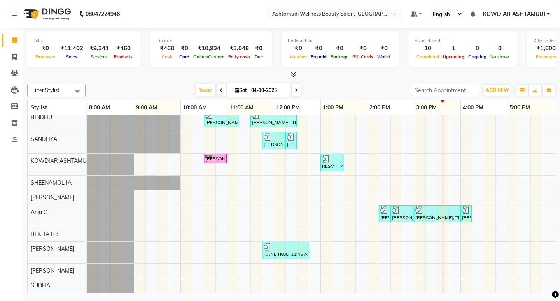
scroll to position [11, 0]
click at [423, 268] on div "[PERSON_NAME], TK02, 10:30 AM-11:15 AM, Normal Hair Cut,Eyebrows Threading [PER…" at bounding box center [390, 201] width 607 height 182
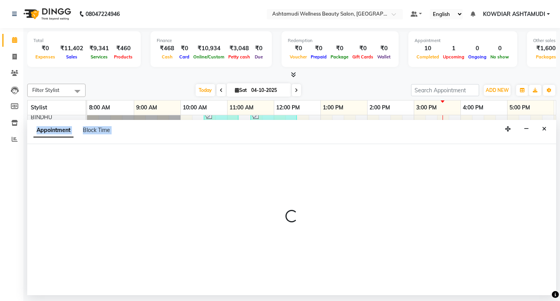
select select "75615"
select select "tentative"
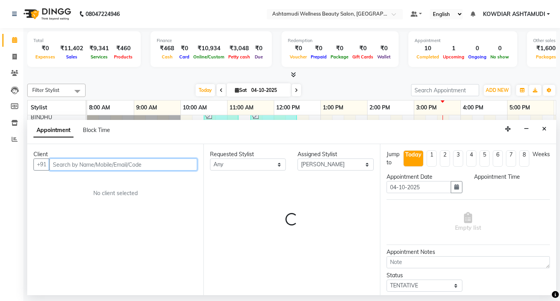
select select "900"
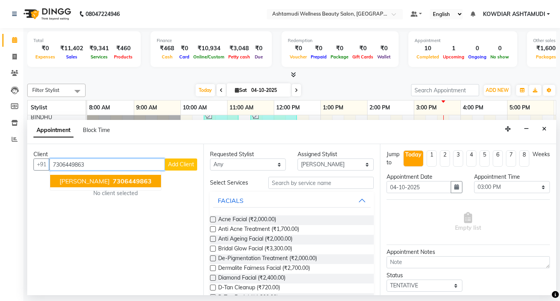
click at [113, 182] on span "7306449863" at bounding box center [132, 181] width 39 height 8
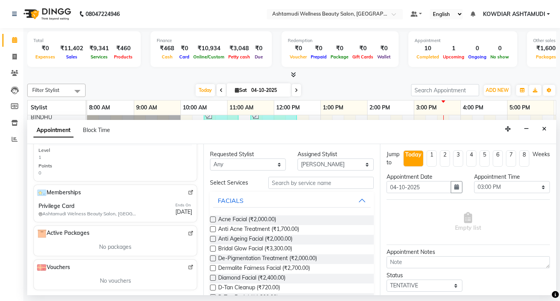
scroll to position [256, 0]
type input "7306449863"
click at [292, 182] on input "text" at bounding box center [320, 183] width 105 height 12
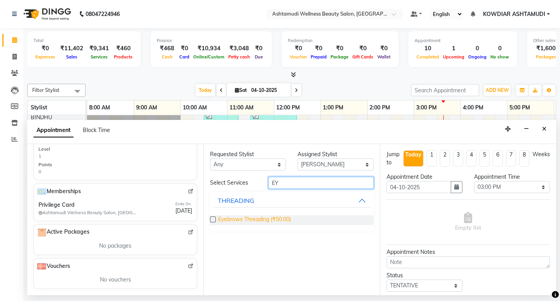
type input "EY"
click at [272, 219] on span "Eyebrows Threading (₹50.00)" at bounding box center [254, 220] width 73 height 10
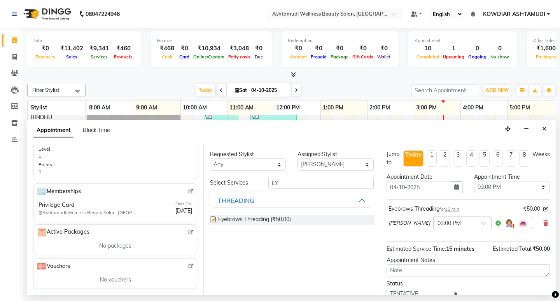
checkbox input "false"
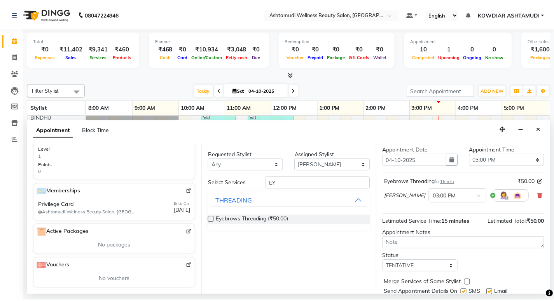
scroll to position [54, 0]
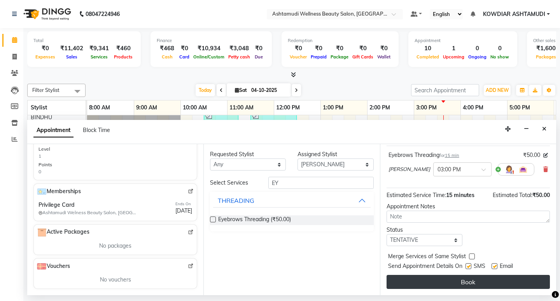
click at [463, 286] on button "Book" at bounding box center [467, 282] width 163 height 14
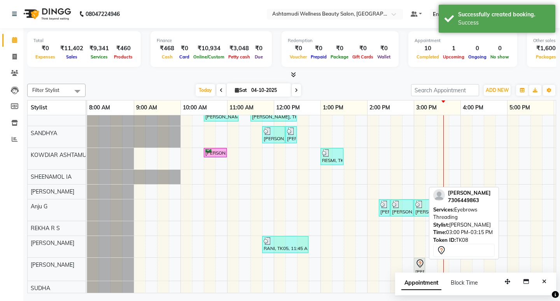
click at [417, 264] on icon at bounding box center [419, 263] width 9 height 9
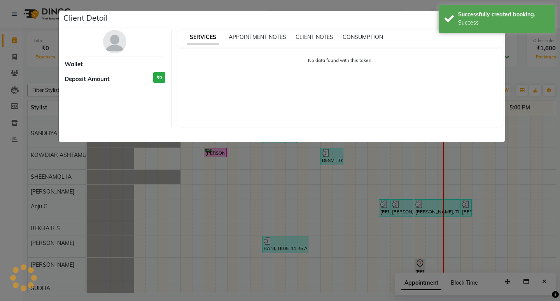
select select "7"
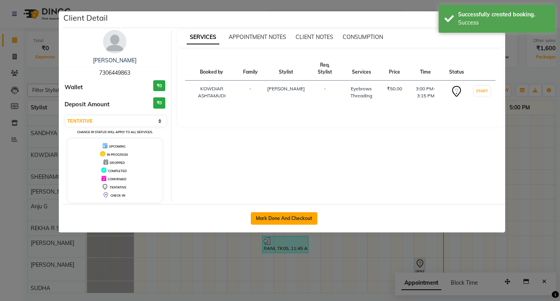
click at [280, 216] on button "Mark Done And Checkout" at bounding box center [284, 218] width 66 height 12
select select "service"
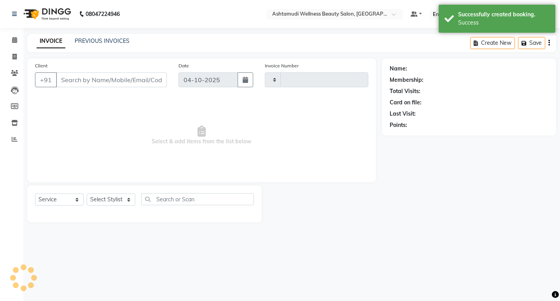
type input "2593"
select select "4668"
type input "7306449863"
select select "75615"
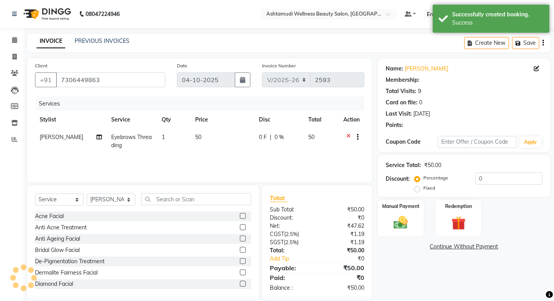
select select "2: Object"
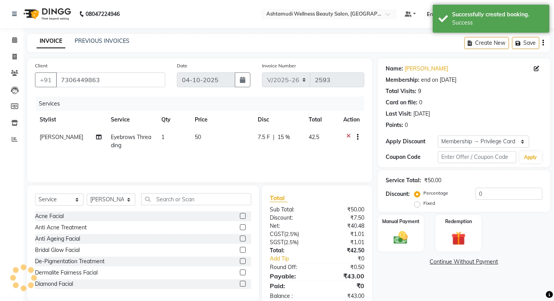
type input "15"
click at [401, 234] on img at bounding box center [401, 237] width 24 height 17
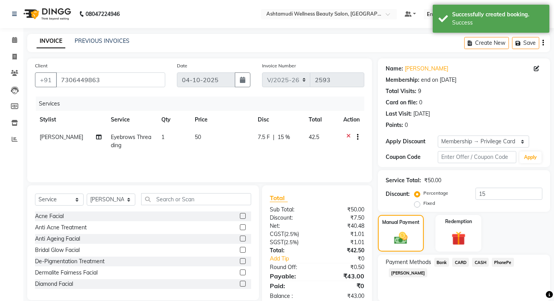
click at [501, 259] on span "PhonePe" at bounding box center [503, 261] width 22 height 9
click at [463, 295] on input "Note:" at bounding box center [492, 301] width 101 height 12
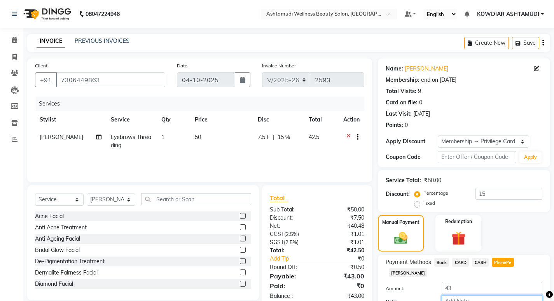
type input "REKHA"
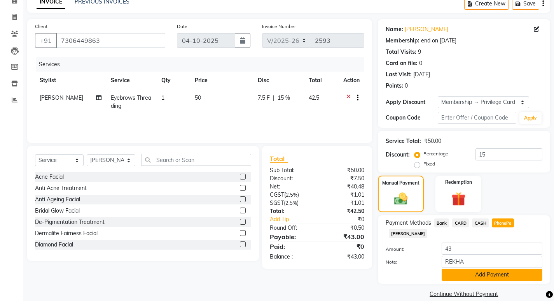
click at [497, 268] on button "Add Payment" at bounding box center [492, 274] width 101 height 12
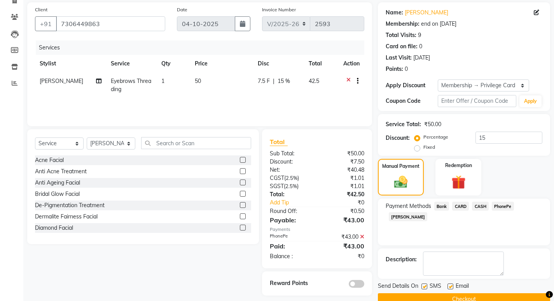
scroll to position [72, 0]
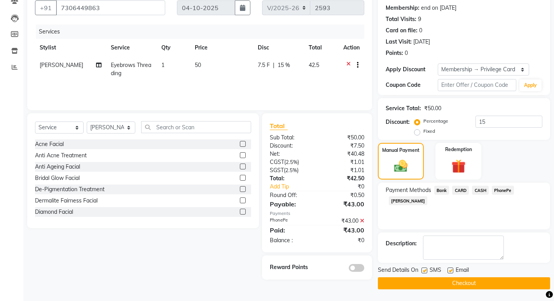
click at [482, 283] on button "Checkout" at bounding box center [464, 283] width 172 height 12
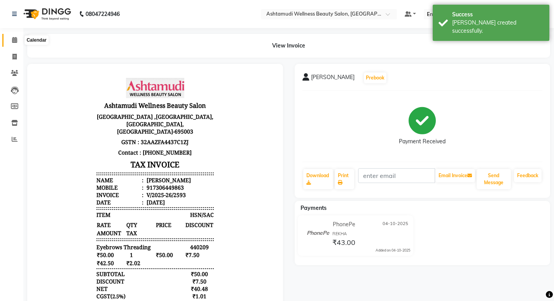
click at [17, 40] on span at bounding box center [15, 40] width 14 height 9
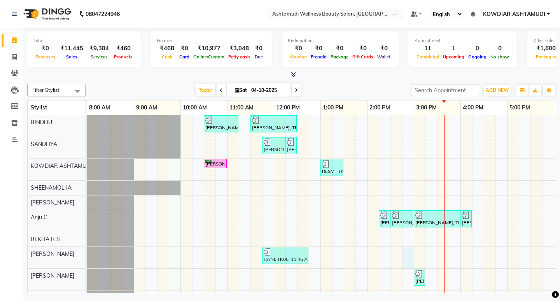
click at [411, 254] on div "[PERSON_NAME], TK02, 10:30 AM-11:15 AM, Normal Hair Cut,Eyebrows Threading [PER…" at bounding box center [390, 209] width 607 height 189
select select "41198"
select select "tentative"
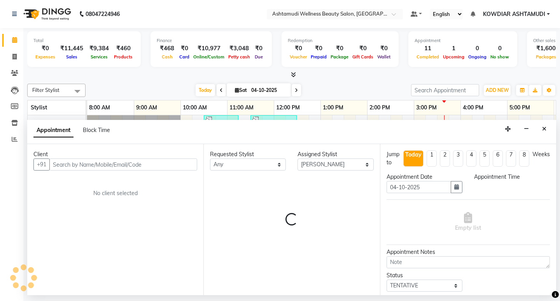
select select "885"
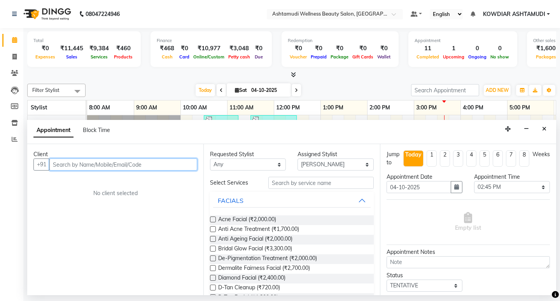
click at [89, 164] on input "text" at bounding box center [123, 164] width 148 height 12
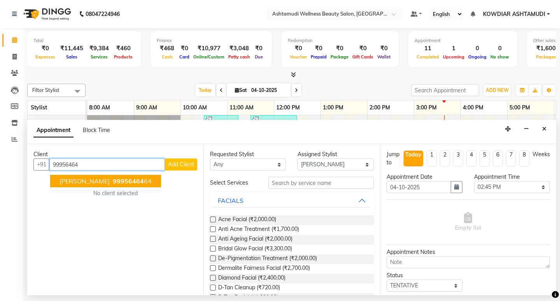
click at [99, 178] on span "[PERSON_NAME]" at bounding box center [84, 181] width 50 height 8
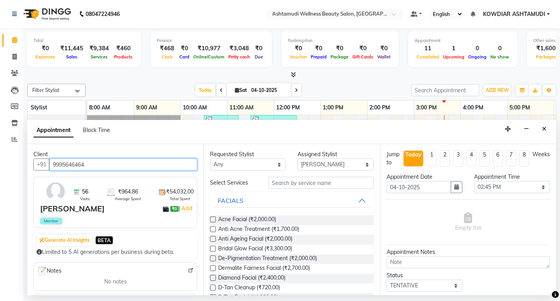
type input "9995646464"
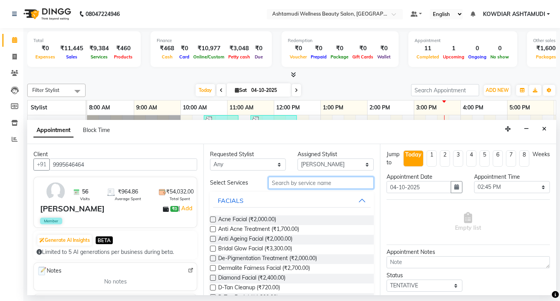
click at [309, 178] on input "text" at bounding box center [320, 183] width 105 height 12
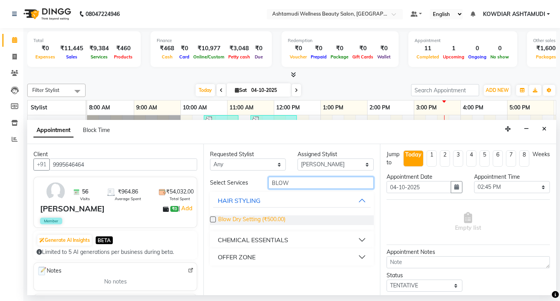
type input "BLOW"
click at [273, 217] on span "Blow Dry Setting (₹500.00)" at bounding box center [251, 220] width 67 height 10
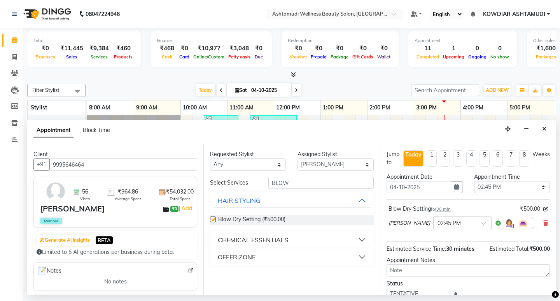
checkbox input "false"
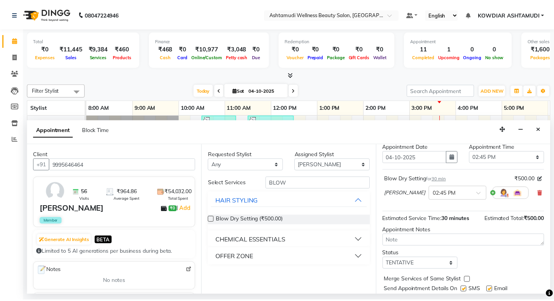
scroll to position [54, 0]
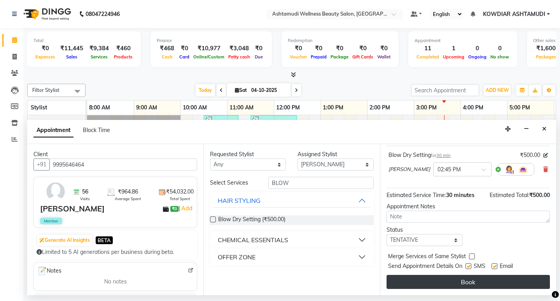
click at [435, 280] on button "Book" at bounding box center [467, 282] width 163 height 14
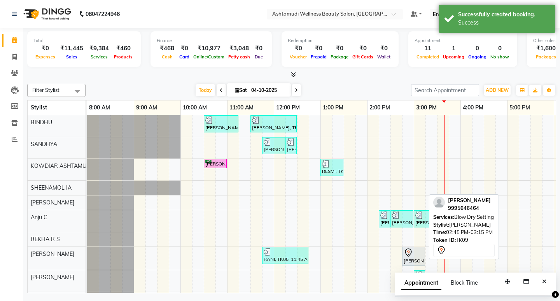
click at [416, 258] on div "[PERSON_NAME], TK09, 02:45 PM-03:15 PM, Blow Dry Setting" at bounding box center [413, 256] width 21 height 16
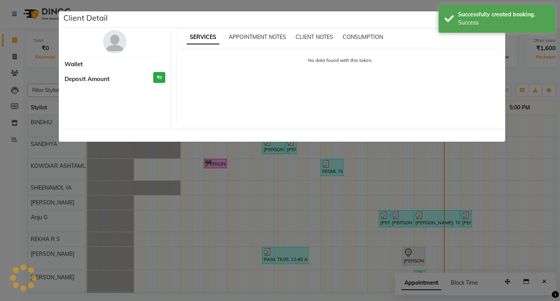
select select "7"
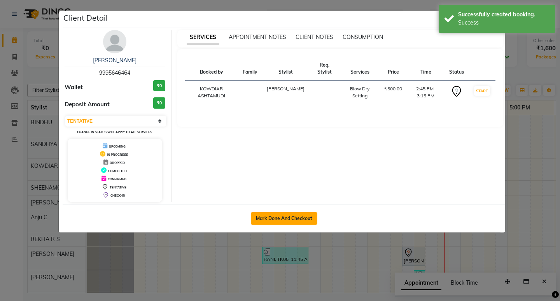
click at [306, 213] on button "Mark Done And Checkout" at bounding box center [284, 218] width 66 height 12
select select "service"
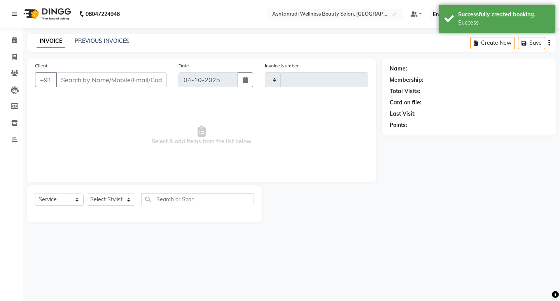
type input "2594"
select select "4668"
type input "9995646464"
select select "41198"
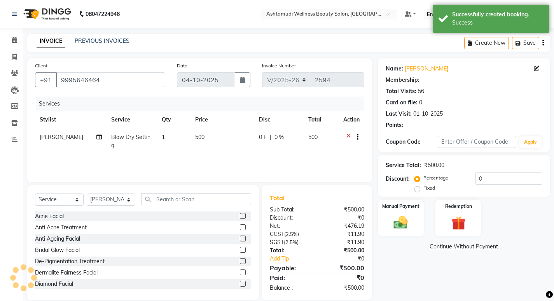
select select "2: Object"
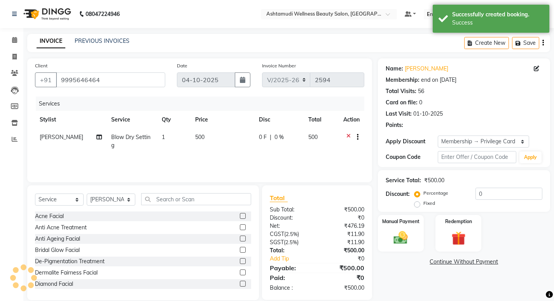
type input "15"
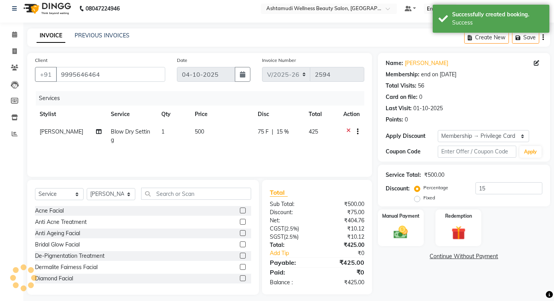
scroll to position [11, 0]
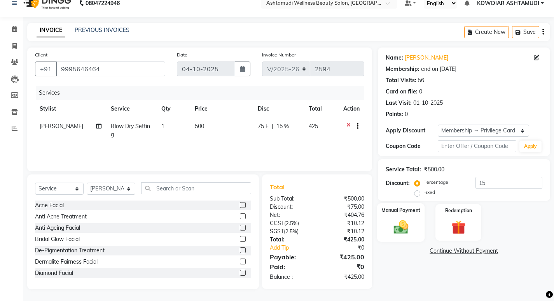
click at [398, 231] on img at bounding box center [401, 226] width 24 height 17
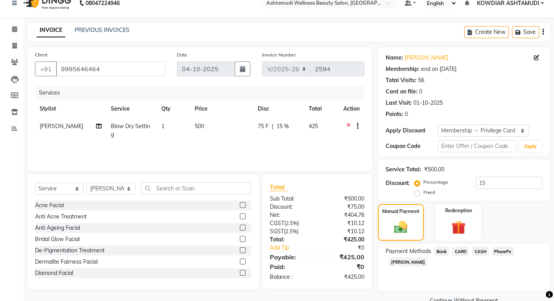
click at [501, 253] on span "PhonePe" at bounding box center [503, 251] width 22 height 9
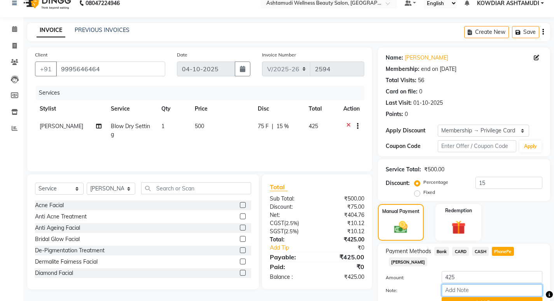
click at [479, 284] on input "Note:" at bounding box center [492, 290] width 101 height 12
type input "REKHA"
click at [526, 297] on button "Add Payment" at bounding box center [492, 303] width 101 height 12
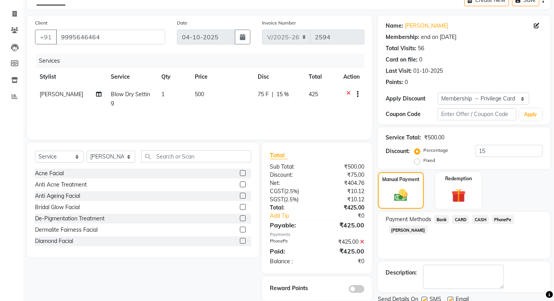
scroll to position [72, 0]
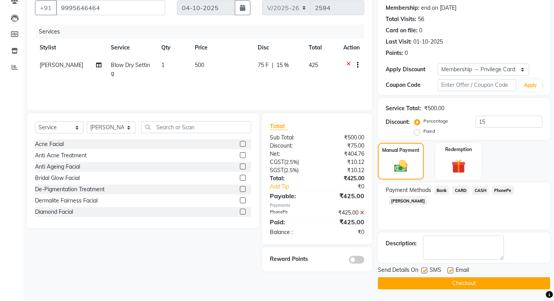
click at [470, 280] on button "Checkout" at bounding box center [464, 283] width 172 height 12
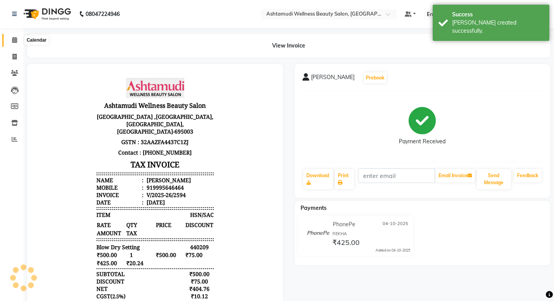
click at [19, 37] on span at bounding box center [15, 40] width 14 height 9
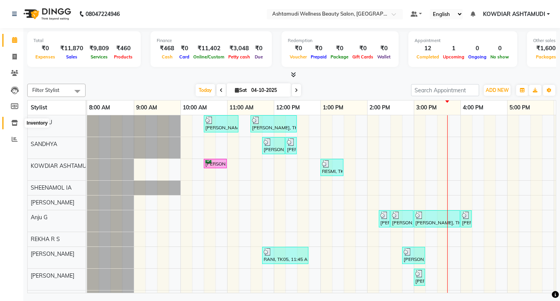
click at [16, 124] on icon at bounding box center [14, 123] width 7 height 6
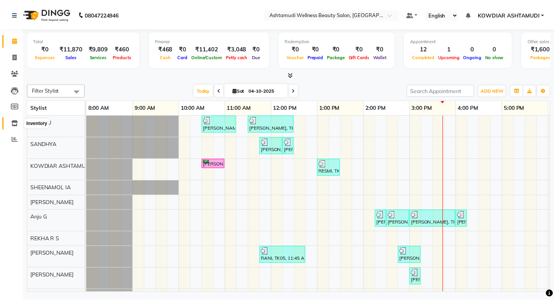
select select
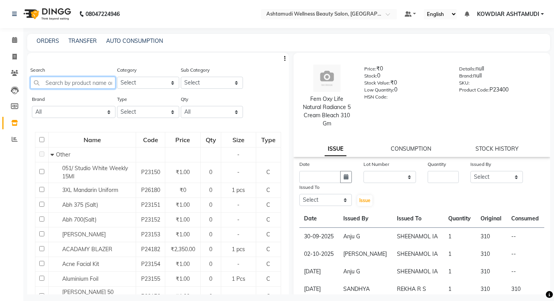
click at [95, 82] on input "text" at bounding box center [72, 83] width 85 height 12
type input "E"
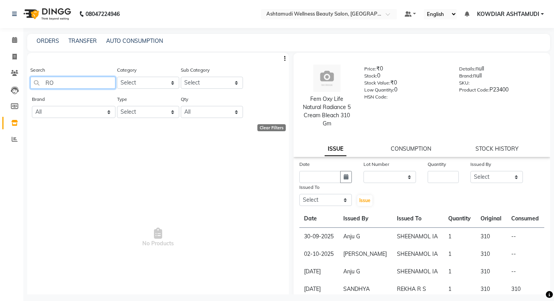
type input "R"
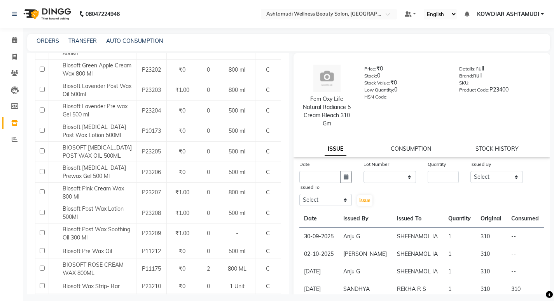
scroll to position [350, 0]
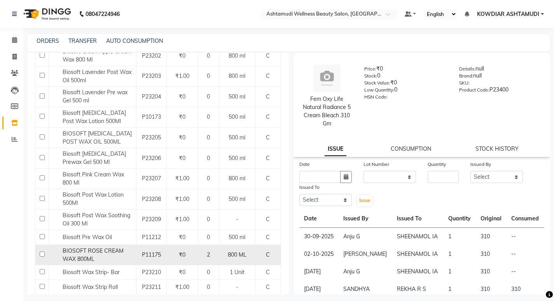
type input "WAX"
click at [41, 254] on input "checkbox" at bounding box center [42, 253] width 5 height 5
checkbox input "true"
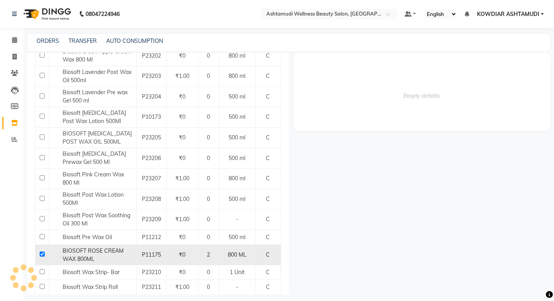
select select
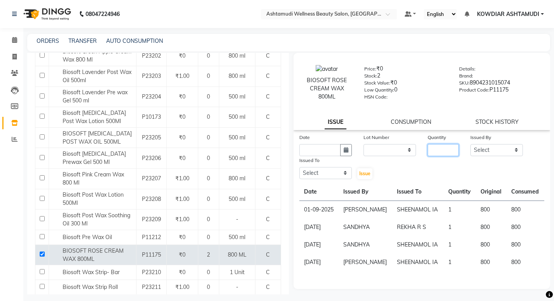
click at [455, 152] on input "number" at bounding box center [443, 150] width 31 height 12
type input "1"
click at [493, 151] on select "Select [PERSON_NAME] [PERSON_NAME] KOWDIAR ASHTAMUDI REKHA R S [PERSON_NAME] [P…" at bounding box center [496, 150] width 52 height 12
select select "42591"
click at [470, 144] on select "Select [PERSON_NAME] [PERSON_NAME] KOWDIAR ASHTAMUDI REKHA R S [PERSON_NAME] [P…" at bounding box center [496, 150] width 52 height 12
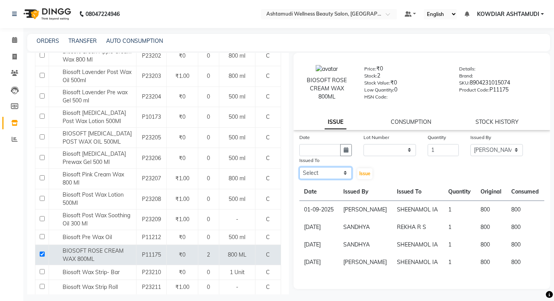
click at [329, 168] on select "Select [PERSON_NAME] [PERSON_NAME] KOWDIAR ASHTAMUDI REKHA R S [PERSON_NAME] [P…" at bounding box center [325, 173] width 52 height 12
select select "61508"
click at [299, 167] on select "Select [PERSON_NAME] [PERSON_NAME] KOWDIAR ASHTAMUDI REKHA R S [PERSON_NAME] [P…" at bounding box center [325, 173] width 52 height 12
click at [342, 148] on button "button" at bounding box center [346, 150] width 12 height 12
select select "10"
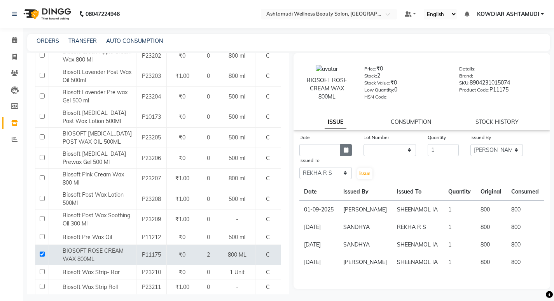
select select "2025"
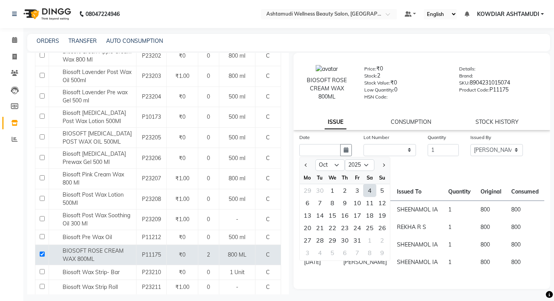
click at [367, 189] on div "4" at bounding box center [370, 190] width 12 height 12
type input "04-10-2025"
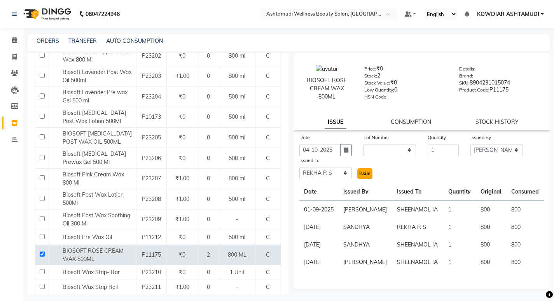
click at [367, 173] on span "Issue" at bounding box center [364, 173] width 11 height 6
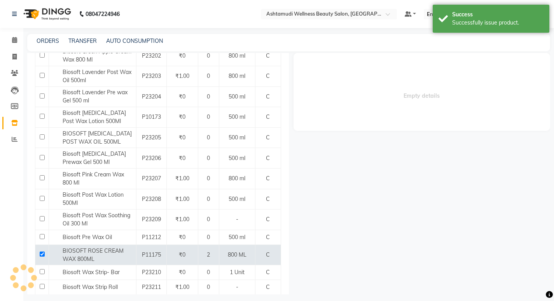
select select
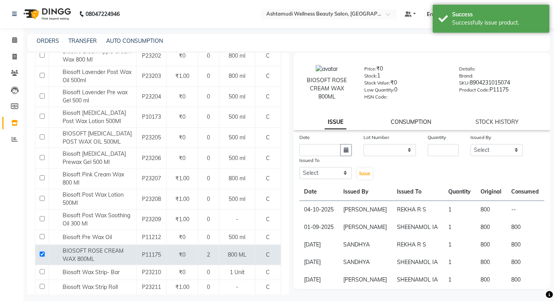
click at [413, 119] on link "CONSUMPTION" at bounding box center [411, 121] width 40 height 7
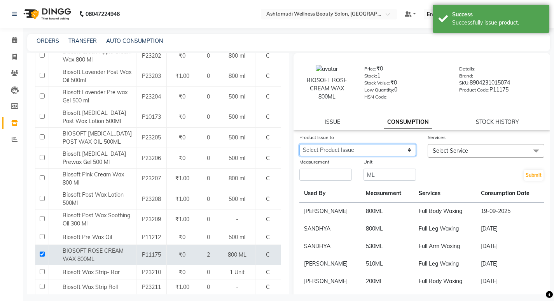
click at [389, 150] on select "Select Product Issue [DATE], Issued to: [PERSON_NAME] R S, Balance: 800" at bounding box center [357, 150] width 117 height 12
select select "1285661"
click at [299, 144] on select "Select Product Issue [DATE], Issued to: [PERSON_NAME] R S, Balance: 800" at bounding box center [357, 150] width 117 height 12
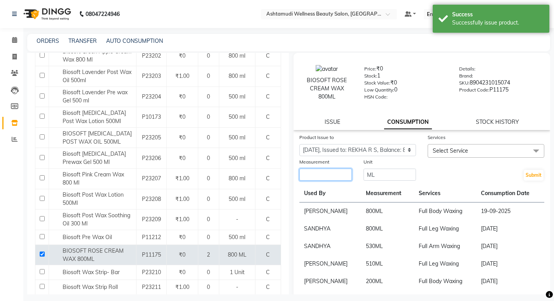
click at [339, 175] on input "number" at bounding box center [325, 174] width 52 height 12
type input "300"
click at [472, 148] on span "Select Service" at bounding box center [486, 151] width 117 height 14
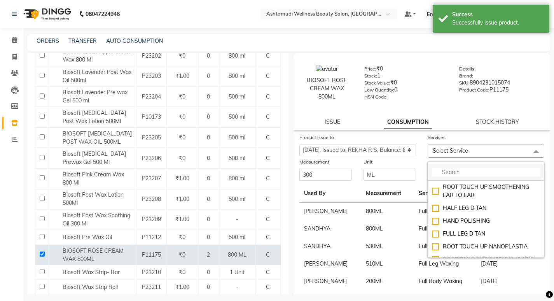
click at [473, 170] on input "multiselect-search" at bounding box center [486, 172] width 108 height 8
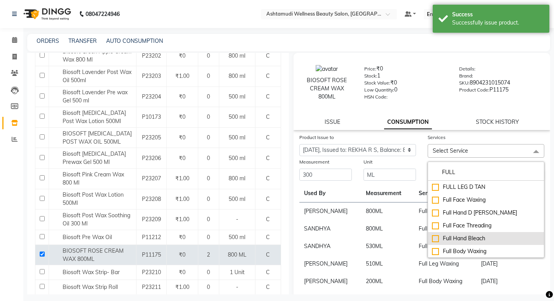
scroll to position [39, 0]
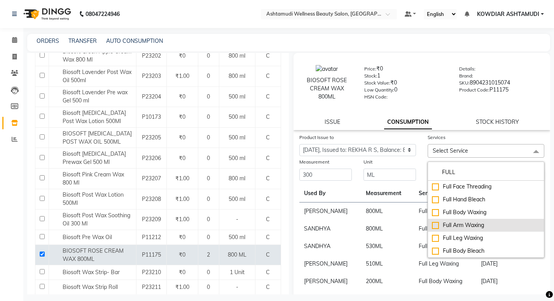
type input "FULL"
click at [469, 227] on div "Full Arm Waxing" at bounding box center [486, 225] width 108 height 8
checkbox input "true"
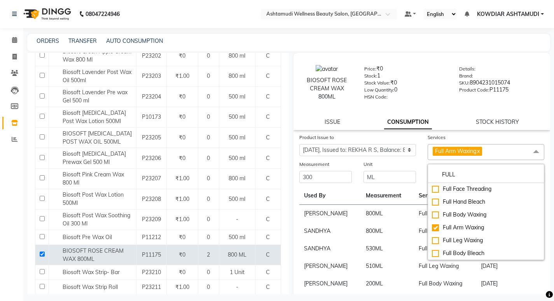
click at [384, 206] on td "800 ML" at bounding box center [387, 214] width 52 height 18
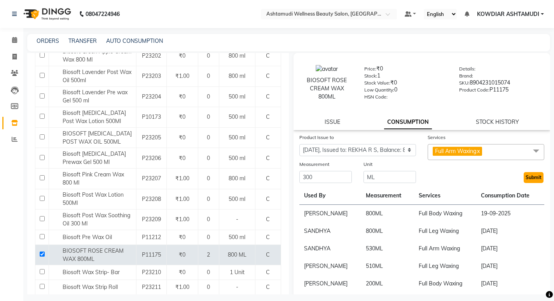
click at [533, 182] on button "Submit" at bounding box center [534, 177] width 20 height 11
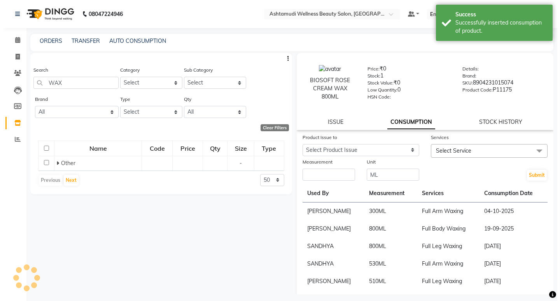
scroll to position [0, 0]
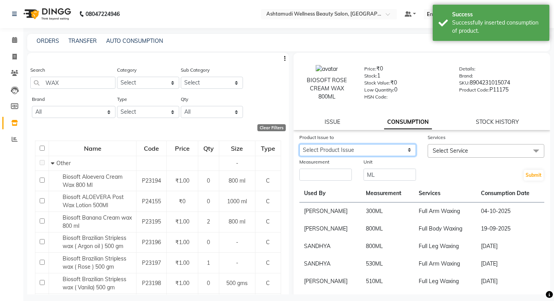
click at [335, 149] on select "Select Product Issue [DATE], Issued to: REKHA R S, Balance: 500" at bounding box center [357, 150] width 117 height 12
drag, startPoint x: 462, startPoint y: 170, endPoint x: 236, endPoint y: 123, distance: 230.7
click at [462, 170] on div "Submit" at bounding box center [486, 169] width 128 height 24
click at [337, 123] on link "ISSUE" at bounding box center [333, 121] width 16 height 7
select select
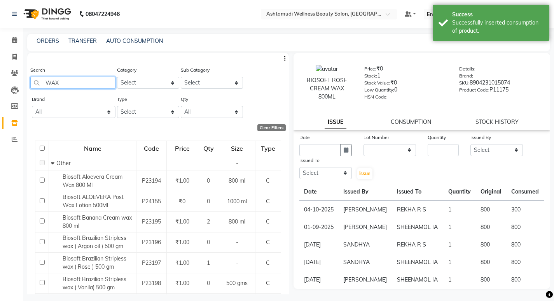
click at [78, 79] on input "WAX" at bounding box center [72, 83] width 85 height 12
type input "W"
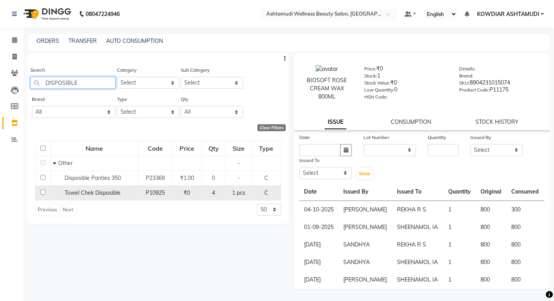
type input "DISPOSIBLE"
click at [109, 192] on span "Towel Chek Disposible" at bounding box center [93, 192] width 56 height 7
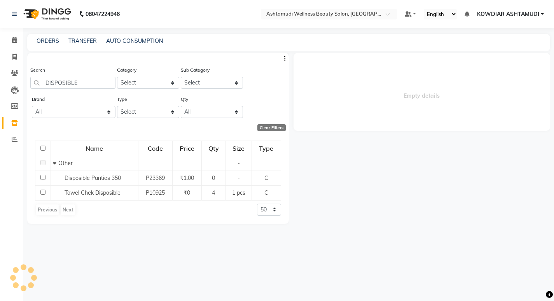
select select
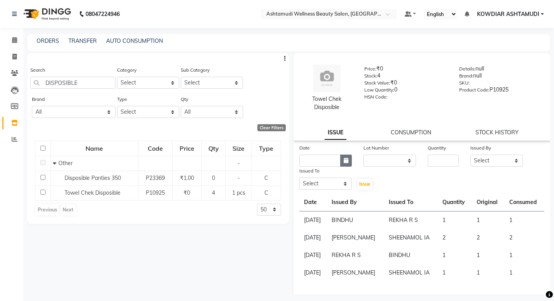
click at [344, 159] on icon "button" at bounding box center [346, 159] width 5 height 5
select select "10"
select select "2025"
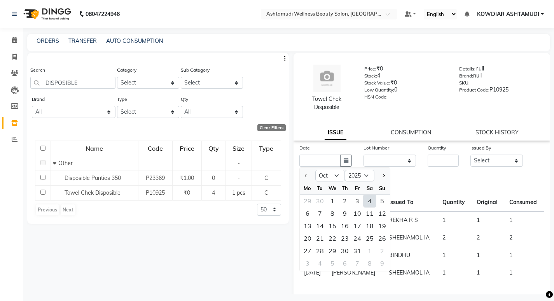
click at [372, 203] on div "4" at bounding box center [370, 200] width 12 height 12
type input "04-10-2025"
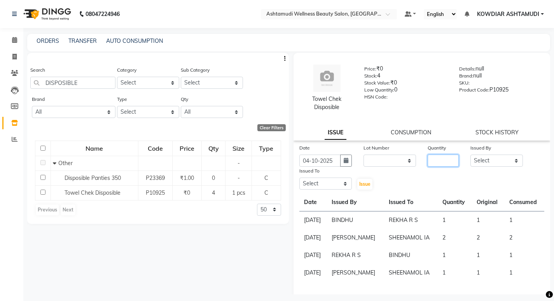
click at [441, 164] on input "number" at bounding box center [443, 160] width 31 height 12
type input "1"
click at [473, 159] on select "Select [PERSON_NAME] [PERSON_NAME] KOWDIAR ASHTAMUDI REKHA R S [PERSON_NAME] [P…" at bounding box center [496, 160] width 52 height 12
select select "42591"
click at [470, 154] on select "Select [PERSON_NAME] [PERSON_NAME] KOWDIAR ASHTAMUDI REKHA R S [PERSON_NAME] [P…" at bounding box center [496, 160] width 52 height 12
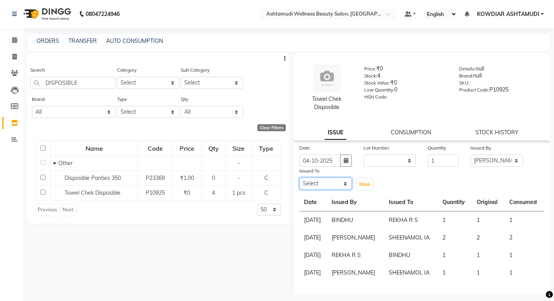
click at [306, 180] on select "Select [PERSON_NAME] [PERSON_NAME] KOWDIAR ASHTAMUDI REKHA R S [PERSON_NAME] [P…" at bounding box center [325, 183] width 52 height 12
select select "61508"
click at [299, 177] on select "Select [PERSON_NAME] [PERSON_NAME] KOWDIAR ASHTAMUDI REKHA R S [PERSON_NAME] [P…" at bounding box center [325, 183] width 52 height 12
click at [370, 182] on button "Issue" at bounding box center [364, 183] width 15 height 11
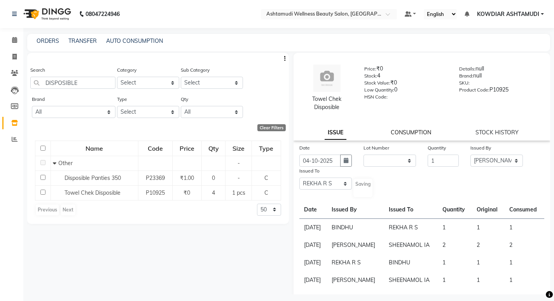
click at [417, 132] on link "CONSUMPTION" at bounding box center [411, 132] width 40 height 7
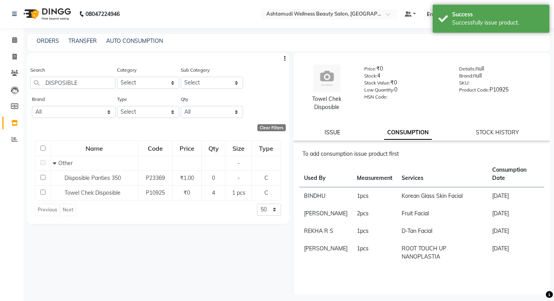
click at [328, 134] on link "ISSUE" at bounding box center [333, 132] width 16 height 7
select select
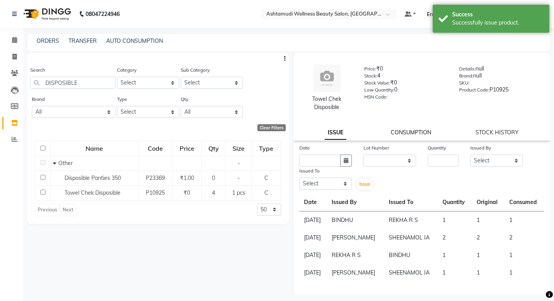
click at [397, 131] on link "CONSUMPTION" at bounding box center [411, 132] width 40 height 7
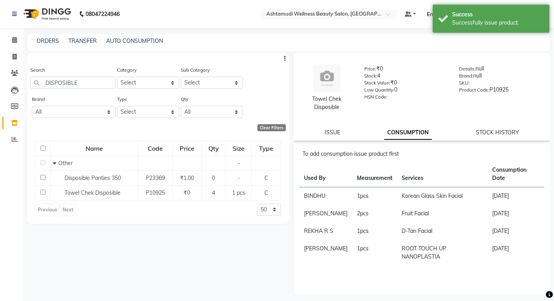
click at [326, 136] on div "ISSUE" at bounding box center [333, 132] width 16 height 8
click at [329, 133] on link "ISSUE" at bounding box center [333, 132] width 16 height 7
select select
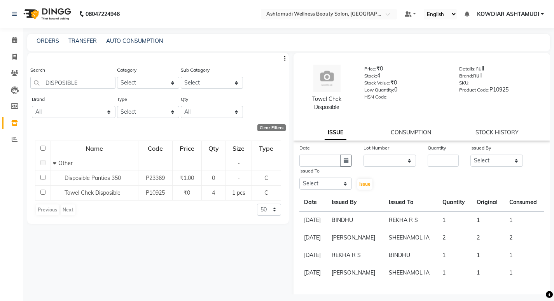
click at [390, 136] on div "Towel Chek Disposible Price: ₹0 Stock: 4 Stock Value: ₹0 Low Quantity: 0 HSN Co…" at bounding box center [422, 96] width 257 height 87
click at [404, 132] on link "CONSUMPTION" at bounding box center [411, 132] width 40 height 7
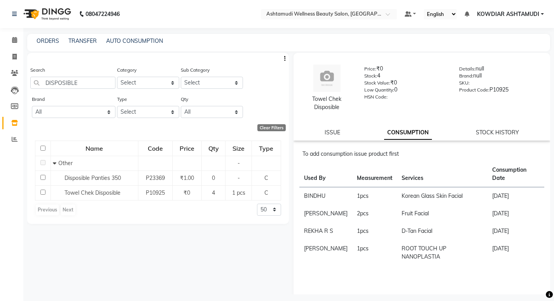
click at [325, 137] on div "Towel Chek Disposible Price: ₹0 Stock: 4 Stock Value: ₹0 Low Quantity: 0 HSN Co…" at bounding box center [422, 96] width 257 height 87
click at [326, 135] on link "ISSUE" at bounding box center [333, 132] width 16 height 7
select select
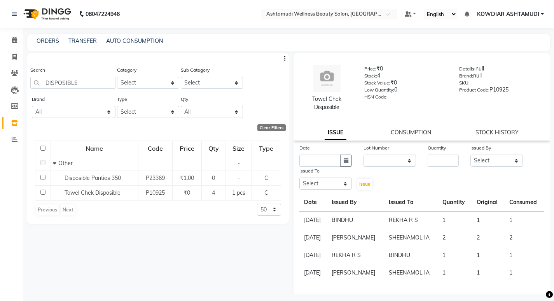
click at [332, 135] on link "ISSUE" at bounding box center [336, 133] width 22 height 14
click at [415, 138] on div "Towel Chek Disposible Price: ₹0 Stock: 4 Stock Value: ₹0 Low Quantity: 0 HSN Co…" at bounding box center [422, 96] width 257 height 87
click at [411, 135] on link "CONSUMPTION" at bounding box center [411, 132] width 40 height 7
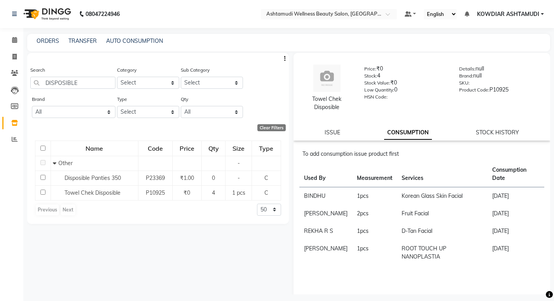
click at [341, 130] on div "ISSUE CONSUMPTION STOCK HISTORY" at bounding box center [422, 132] width 238 height 8
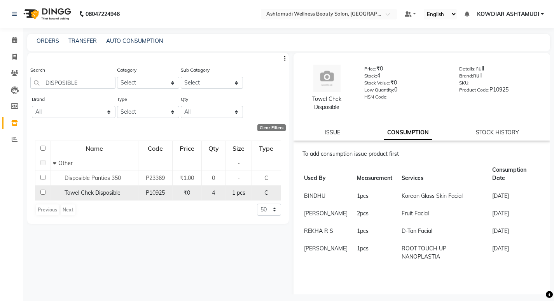
click at [42, 194] on input "checkbox" at bounding box center [42, 191] width 5 height 5
checkbox input "true"
click at [10, 42] on span at bounding box center [15, 40] width 14 height 9
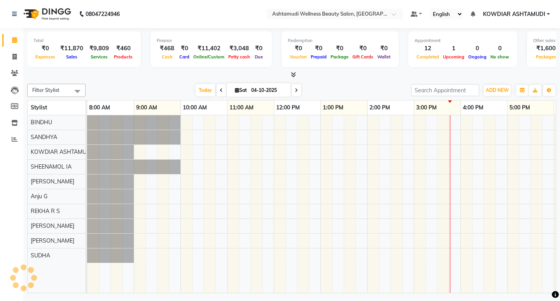
scroll to position [0, 138]
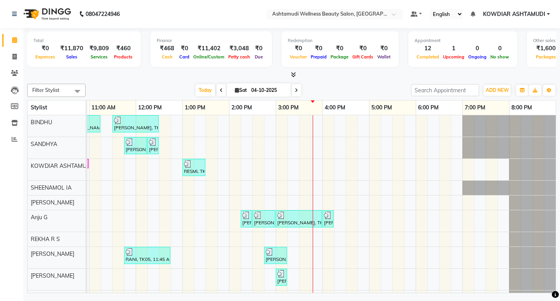
click at [271, 126] on div "[PERSON_NAME], TK02, 10:30 AM-11:15 AM, Normal Hair Cut,Eyebrows Threading [PER…" at bounding box center [252, 209] width 607 height 189
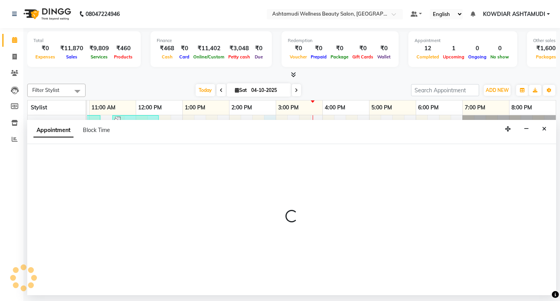
click at [271, 126] on div "Appointment Block Time" at bounding box center [291, 132] width 529 height 24
select select "27377"
select select "885"
select select "tentative"
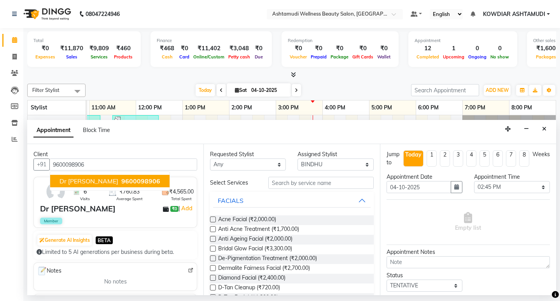
click at [122, 182] on span "9600098906" at bounding box center [140, 181] width 39 height 8
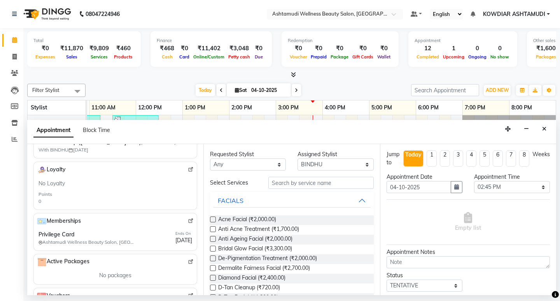
scroll to position [233, 0]
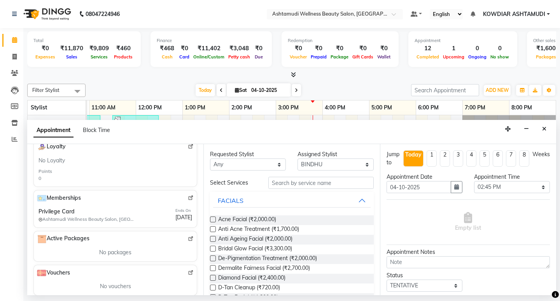
type input "9600098906"
click at [282, 180] on input "text" at bounding box center [320, 183] width 105 height 12
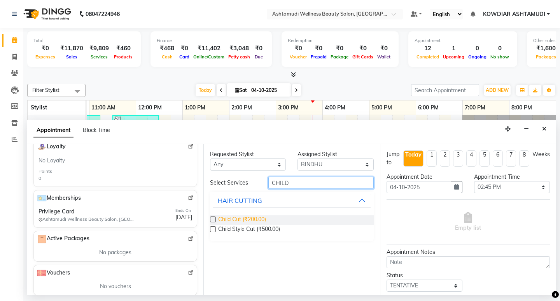
type input "CHILD"
click at [265, 217] on span "Child Cut (₹200.00)" at bounding box center [242, 220] width 48 height 10
checkbox input "false"
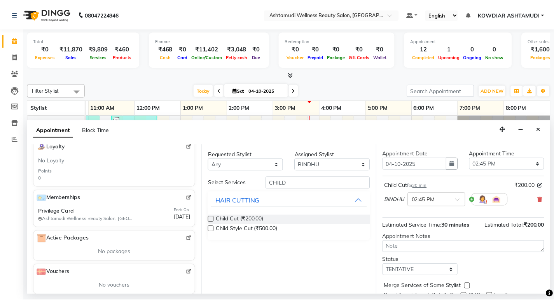
scroll to position [54, 0]
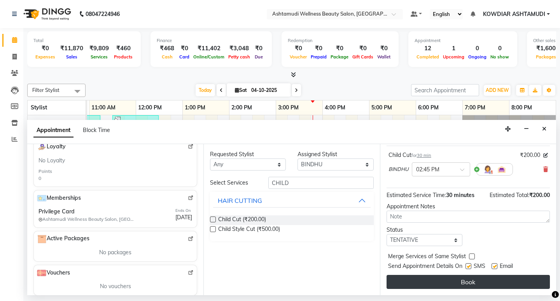
click at [465, 281] on button "Book" at bounding box center [467, 282] width 163 height 14
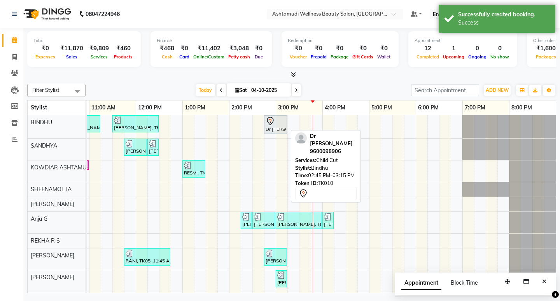
click at [277, 133] on link "Dr [PERSON_NAME], TK10, 02:45 PM-03:15 PM, Child Cut" at bounding box center [275, 124] width 23 height 19
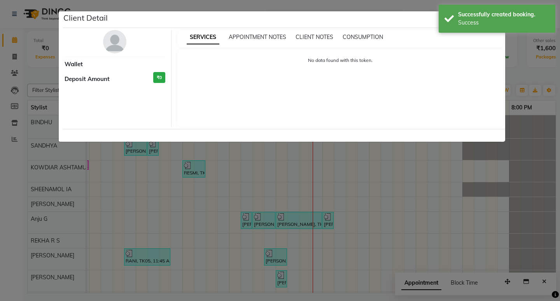
select select "7"
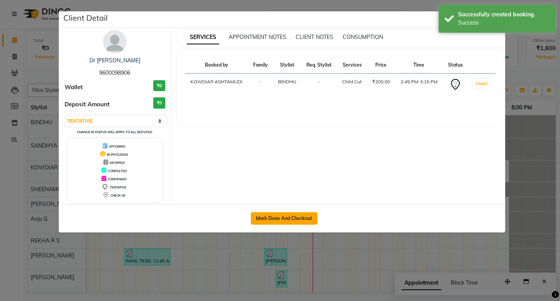
click at [294, 216] on button "Mark Done And Checkout" at bounding box center [284, 218] width 66 height 12
select select "service"
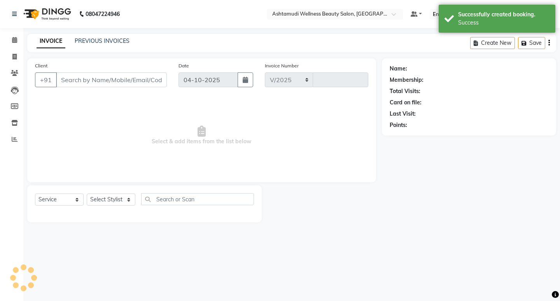
select select "4668"
type input "2595"
type input "9600098906"
select select "27377"
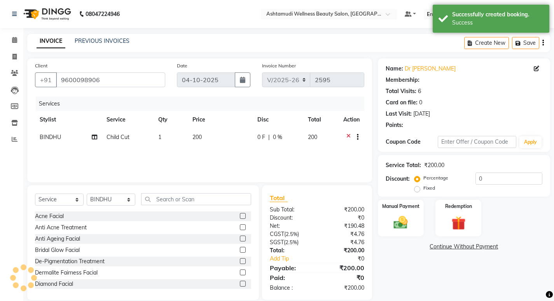
select select "1: Object"
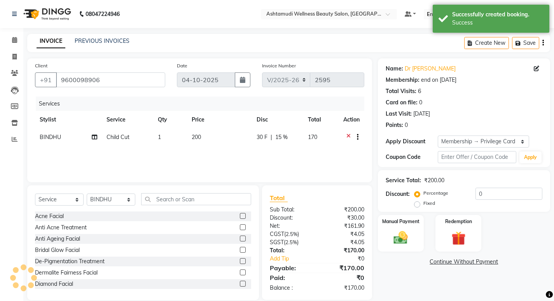
type input "15"
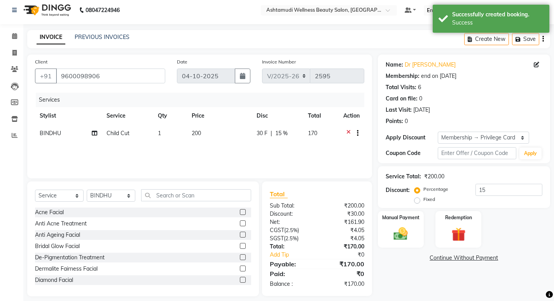
scroll to position [11, 0]
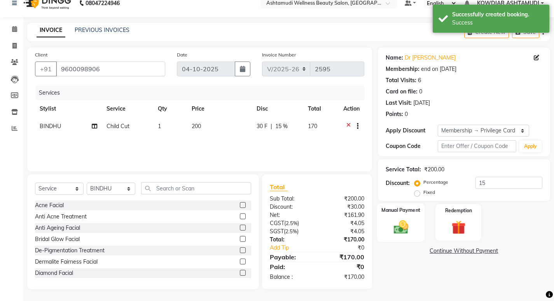
click at [404, 226] on img at bounding box center [401, 226] width 24 height 17
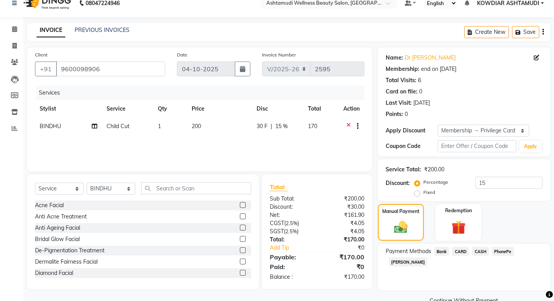
click at [504, 249] on span "PhonePe" at bounding box center [503, 251] width 22 height 9
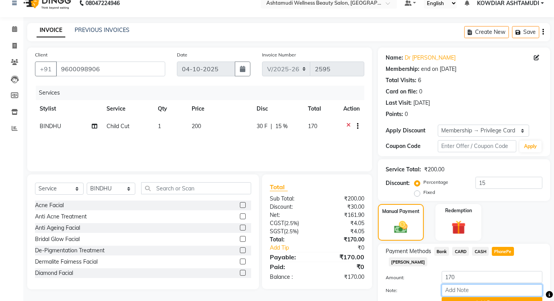
click at [471, 284] on input "Note:" at bounding box center [492, 290] width 101 height 12
click at [461, 284] on input "Note:" at bounding box center [492, 290] width 101 height 12
click at [465, 284] on input "Note:" at bounding box center [492, 290] width 101 height 12
click at [463, 284] on input "Note:" at bounding box center [492, 290] width 101 height 12
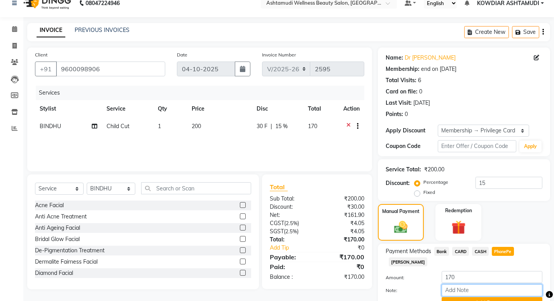
click at [463, 284] on input "Note:" at bounding box center [492, 290] width 101 height 12
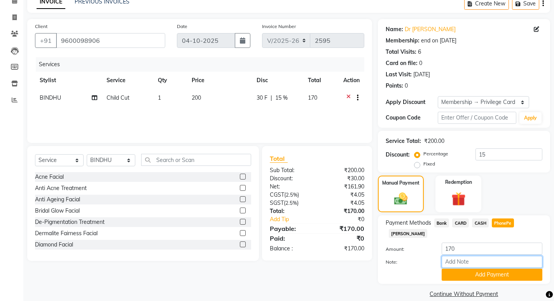
click at [461, 255] on input "Note:" at bounding box center [492, 261] width 101 height 12
type input "REKHA"
click at [483, 268] on button "Add Payment" at bounding box center [492, 274] width 101 height 12
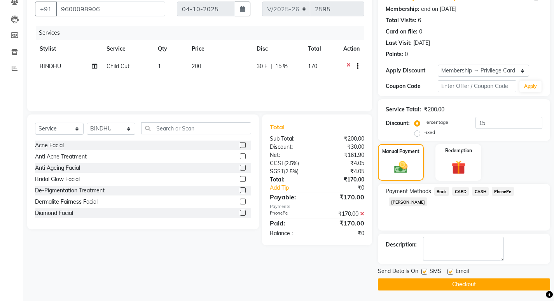
scroll to position [72, 0]
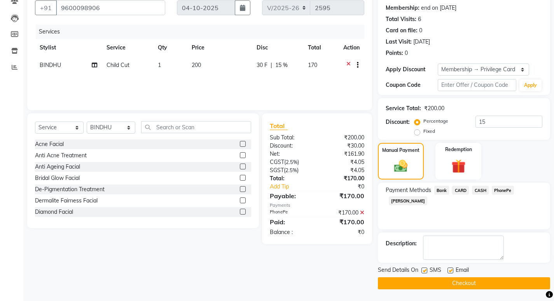
click at [465, 280] on button "Checkout" at bounding box center [464, 283] width 172 height 12
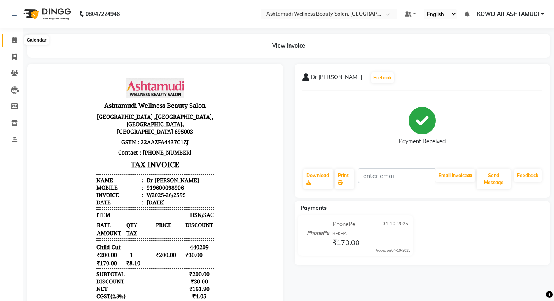
click at [16, 43] on span at bounding box center [15, 40] width 14 height 9
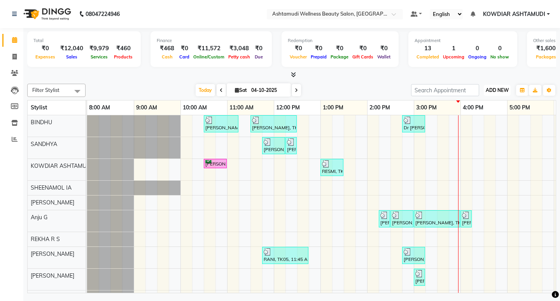
click at [496, 88] on span "ADD NEW" at bounding box center [497, 90] width 23 height 6
click at [476, 133] on link "Add Attendance" at bounding box center [479, 135] width 61 height 10
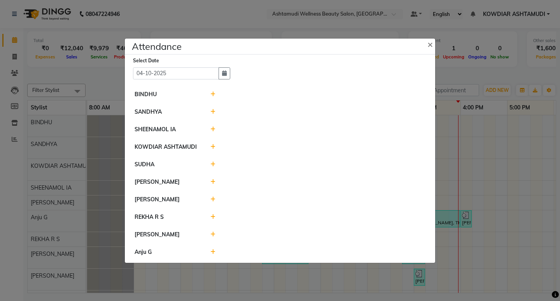
click at [213, 94] on icon at bounding box center [212, 93] width 5 height 5
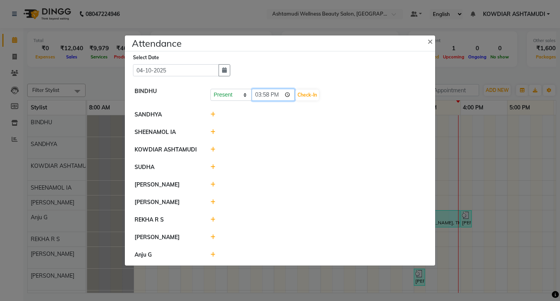
click at [257, 96] on input "15:58" at bounding box center [274, 95] width 44 height 12
type input "09:58"
click at [313, 93] on button "Check-In" at bounding box center [306, 94] width 23 height 11
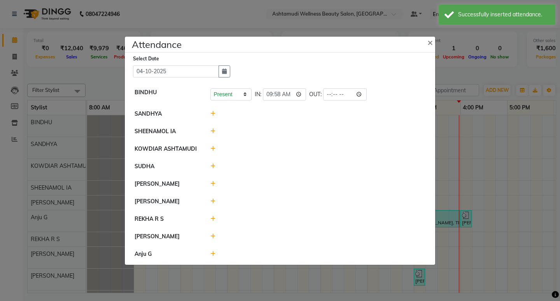
click at [212, 112] on icon at bounding box center [212, 113] width 5 height 5
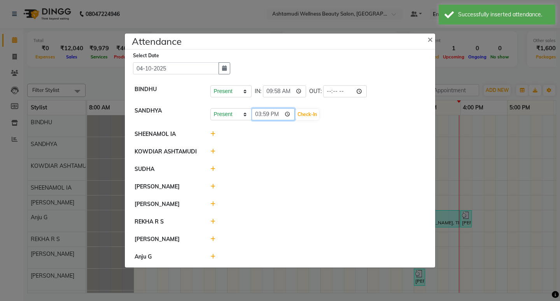
click at [255, 115] on input "15:59" at bounding box center [274, 114] width 44 height 12
type input "10:25"
click at [316, 108] on div "Present Absent Late Half Day Weekly Off 10:25 Check-In" at bounding box center [318, 114] width 227 height 14
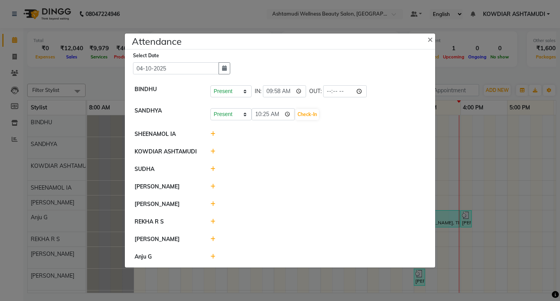
click at [212, 133] on icon at bounding box center [212, 133] width 5 height 5
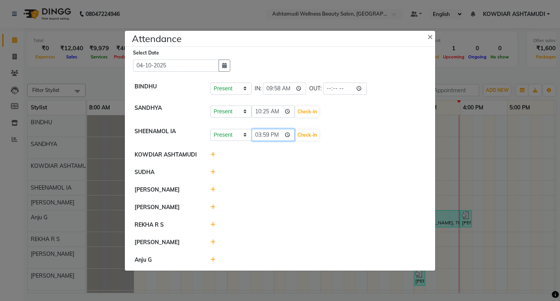
click at [258, 136] on input "15:59" at bounding box center [274, 135] width 44 height 12
type input "10:05"
click at [312, 137] on button "Check-In" at bounding box center [306, 134] width 23 height 11
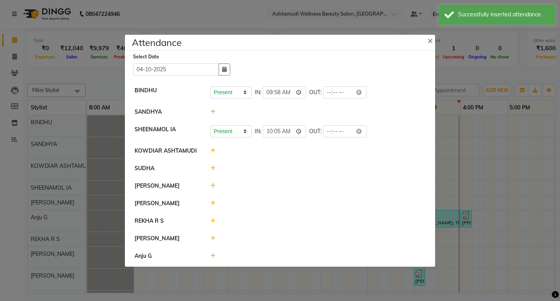
click at [215, 170] on icon at bounding box center [212, 167] width 5 height 5
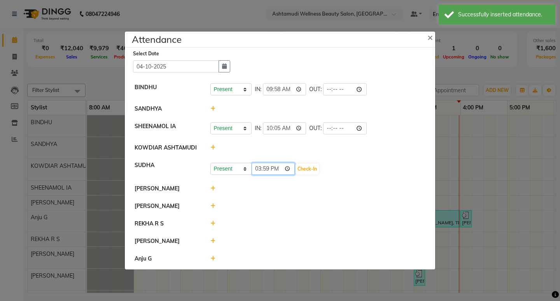
click at [258, 168] on input "15:59" at bounding box center [274, 169] width 44 height 12
type input "08:35"
click at [301, 171] on button "Check-In" at bounding box center [306, 168] width 23 height 11
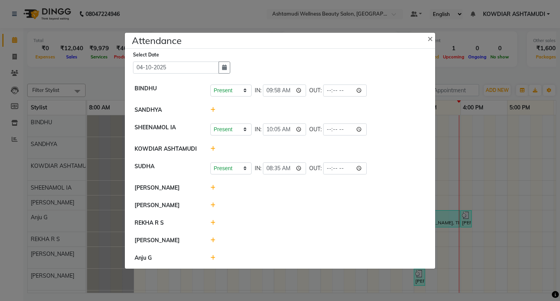
click at [214, 187] on icon at bounding box center [212, 187] width 5 height 5
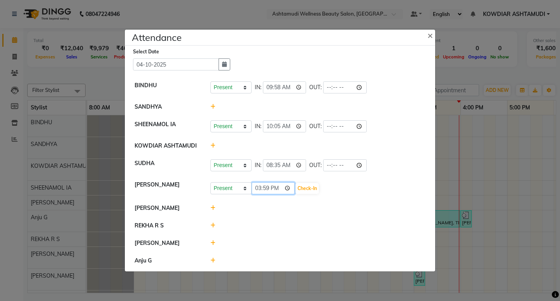
click at [252, 187] on input "15:59" at bounding box center [274, 188] width 44 height 12
type input "09:58"
click at [308, 191] on button "Check-In" at bounding box center [306, 188] width 23 height 11
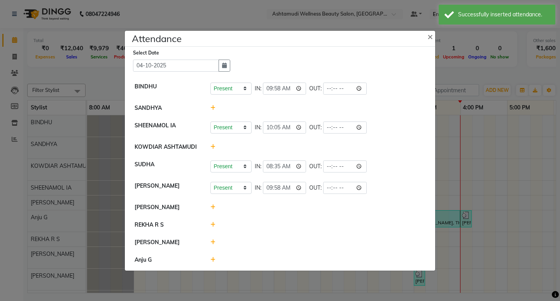
click at [212, 206] on icon at bounding box center [212, 206] width 5 height 5
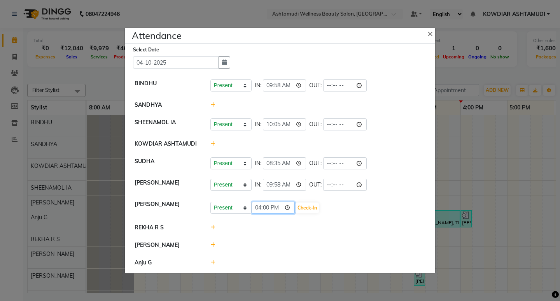
click at [276, 206] on input "16:00" at bounding box center [274, 207] width 44 height 12
click at [262, 207] on input "16:00" at bounding box center [274, 207] width 44 height 12
click at [258, 206] on input "16:00" at bounding box center [274, 207] width 44 height 12
type input "10:00"
click at [313, 204] on button "Check-In" at bounding box center [306, 207] width 23 height 11
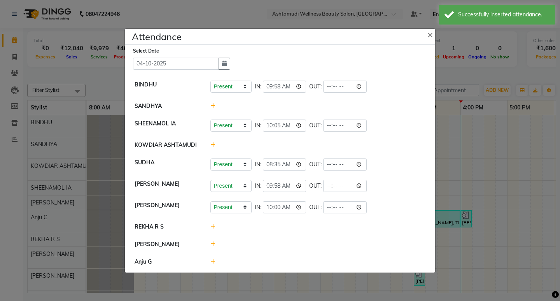
click at [211, 226] on icon at bounding box center [212, 226] width 5 height 5
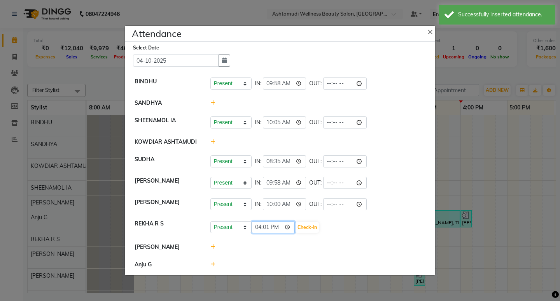
click at [257, 226] on input "16:01" at bounding box center [274, 227] width 44 height 12
type input "10:03"
click at [308, 227] on button "Check-In" at bounding box center [306, 227] width 23 height 11
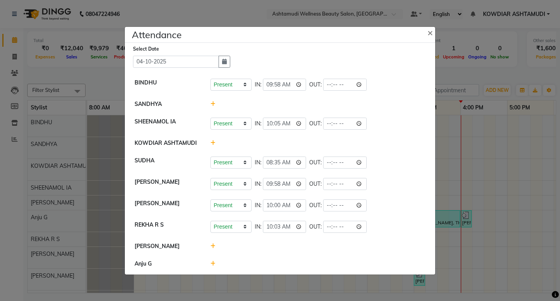
click at [214, 247] on icon at bounding box center [212, 245] width 5 height 5
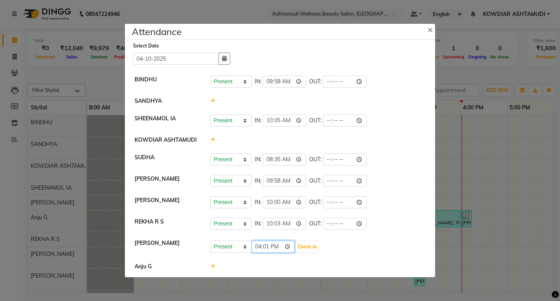
click at [258, 246] on input "16:01" at bounding box center [274, 246] width 44 height 12
type input "09:53"
click at [311, 244] on button "Check-In" at bounding box center [306, 246] width 23 height 11
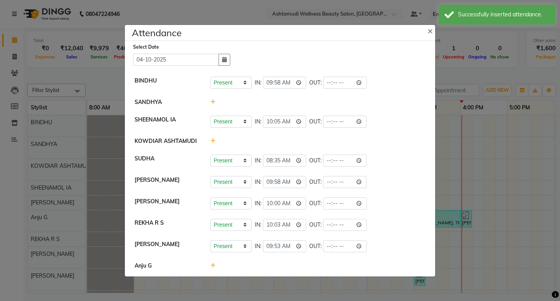
click at [211, 263] on icon at bounding box center [212, 264] width 5 height 5
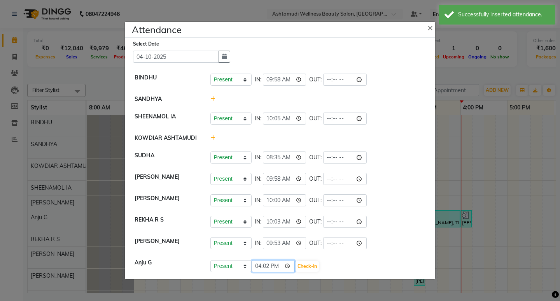
click at [255, 264] on input "16:02" at bounding box center [274, 266] width 44 height 12
type input "10:00"
click at [305, 264] on button "Check-In" at bounding box center [306, 266] width 23 height 11
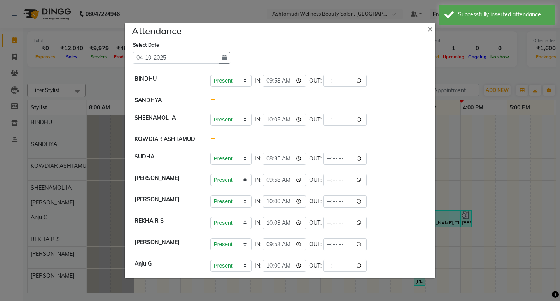
click at [212, 100] on icon at bounding box center [212, 99] width 5 height 5
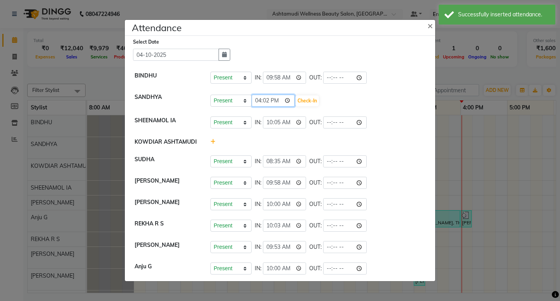
click at [269, 98] on input "16:02" at bounding box center [274, 100] width 44 height 12
click at [258, 98] on input "16:02" at bounding box center [274, 100] width 44 height 12
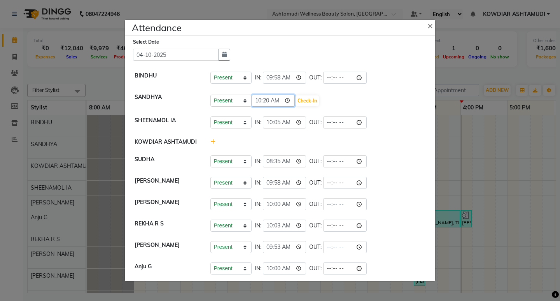
click at [268, 100] on input "10:20" at bounding box center [274, 100] width 44 height 12
type input "10:26"
click at [308, 98] on button "Check-In" at bounding box center [306, 100] width 23 height 11
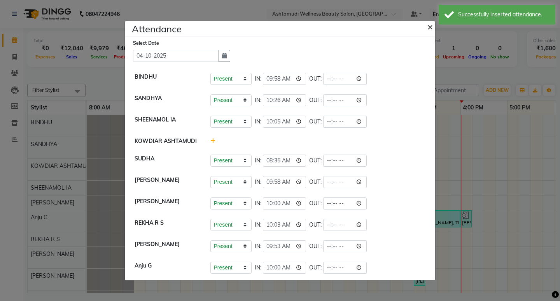
click at [438, 31] on button "×" at bounding box center [430, 27] width 19 height 22
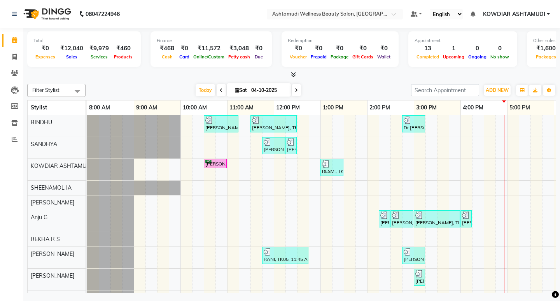
click at [449, 147] on div "[PERSON_NAME], TK02, 10:30 AM-11:15 AM, Normal Hair Cut,Eyebrows Threading [PER…" at bounding box center [390, 209] width 607 height 189
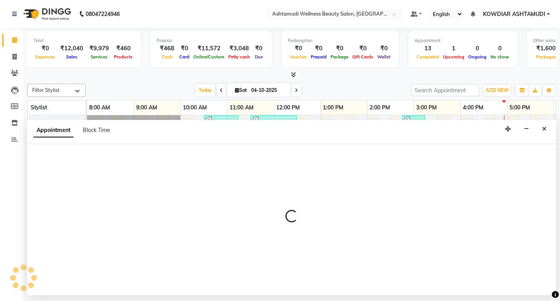
select select "27382"
select select "tentative"
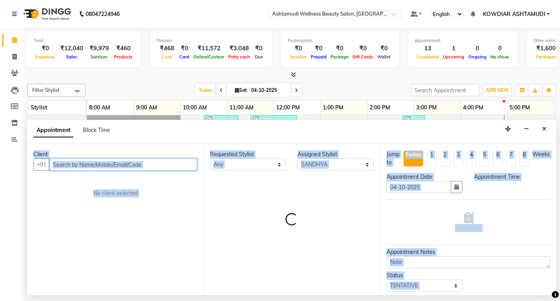
select select "945"
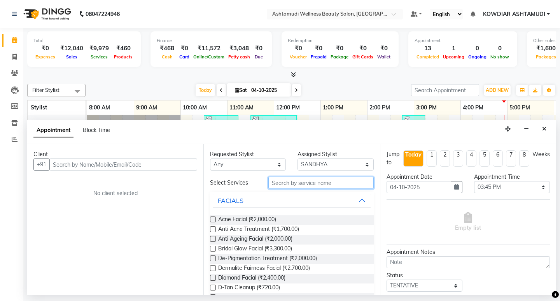
click at [293, 182] on input "text" at bounding box center [320, 183] width 105 height 12
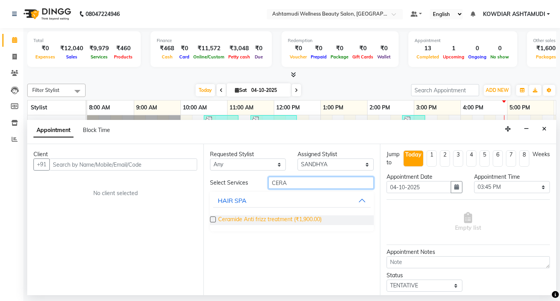
type input "CERA"
click at [301, 221] on span "Ceramide Anti frizz treatment (₹1,900.00)" at bounding box center [269, 220] width 103 height 10
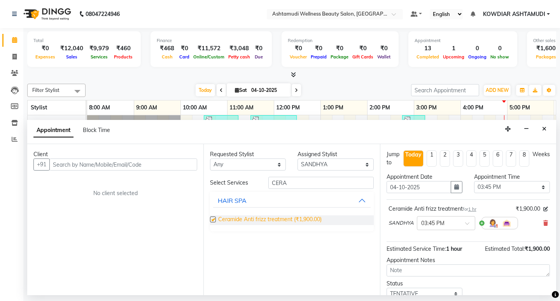
checkbox input "false"
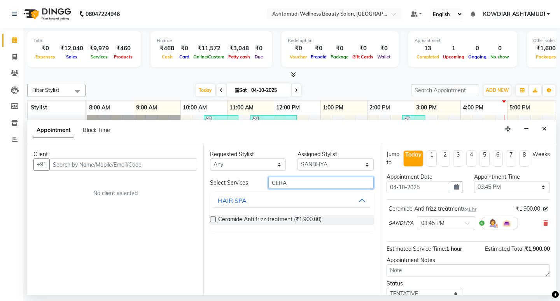
click at [302, 187] on input "CERA" at bounding box center [320, 183] width 105 height 12
type input "C"
type input "CHIL"
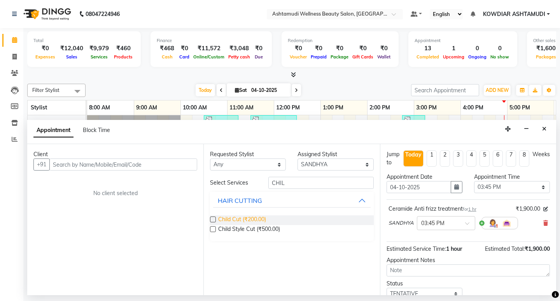
click at [220, 219] on span "Child Cut (₹200.00)" at bounding box center [242, 220] width 48 height 10
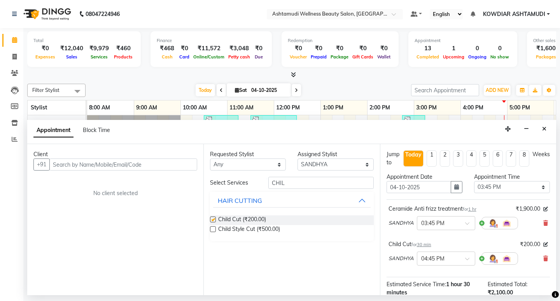
checkbox input "false"
click at [311, 181] on input "CHIL" at bounding box center [320, 183] width 105 height 12
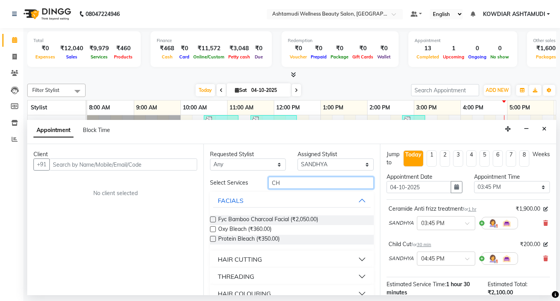
type input "C"
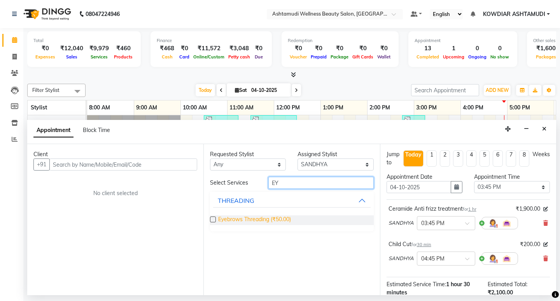
type input "EY"
click at [225, 219] on span "Eyebrows Threading (₹50.00)" at bounding box center [254, 220] width 73 height 10
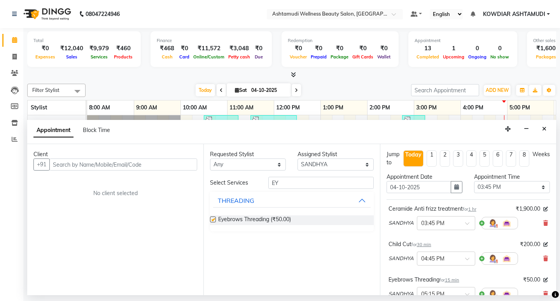
checkbox input "false"
click at [316, 182] on input "EY" at bounding box center [320, 183] width 105 height 12
type input "E"
type input "UPP"
click at [250, 241] on div "THREADING" at bounding box center [236, 239] width 37 height 9
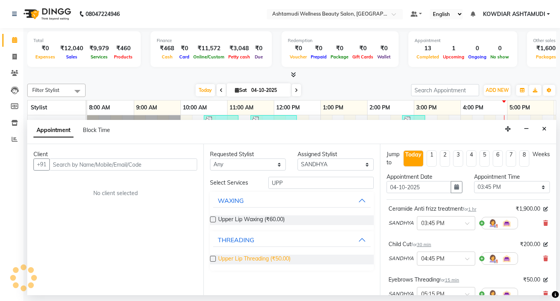
click at [250, 255] on span "Upper Lip Threading (₹50.00)" at bounding box center [254, 259] width 72 height 10
checkbox input "false"
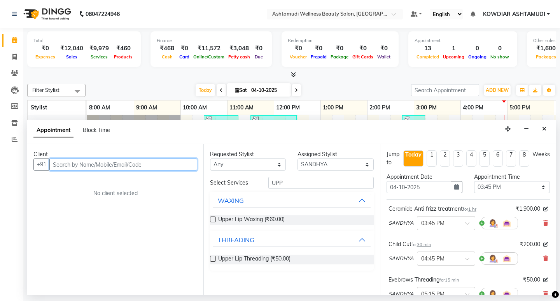
click at [113, 166] on input "text" at bounding box center [123, 164] width 148 height 12
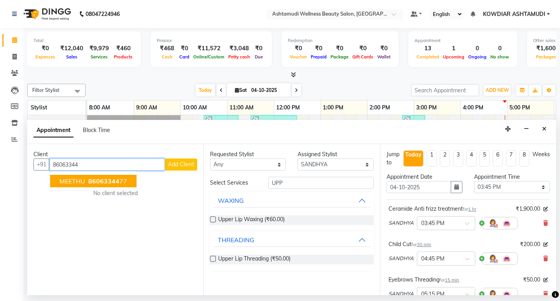
click at [121, 182] on ngb-highlight "86063344 77" at bounding box center [107, 181] width 40 height 8
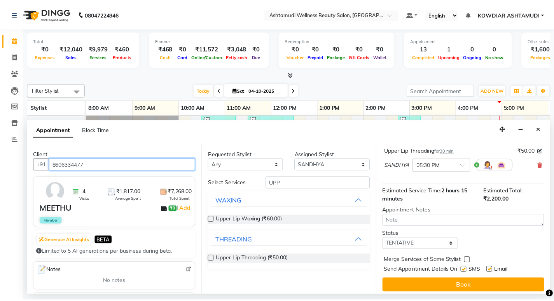
scroll to position [168, 0]
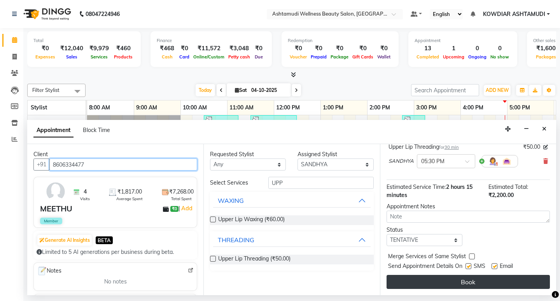
type input "8606334477"
click at [492, 277] on button "Book" at bounding box center [467, 282] width 163 height 14
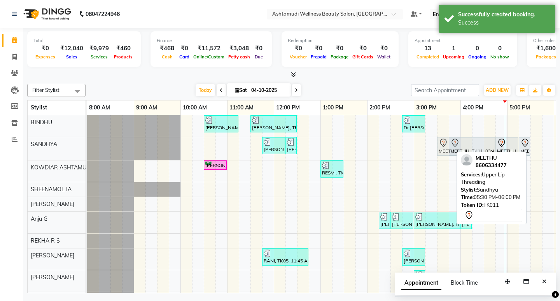
drag, startPoint x: 539, startPoint y: 147, endPoint x: 444, endPoint y: 148, distance: 94.9
click at [87, 148] on div "[PERSON_NAME], TK04, 11:45 AM-12:15 PM, Blow Dry Setting [PERSON_NAME], TK04, 1…" at bounding box center [87, 148] width 0 height 23
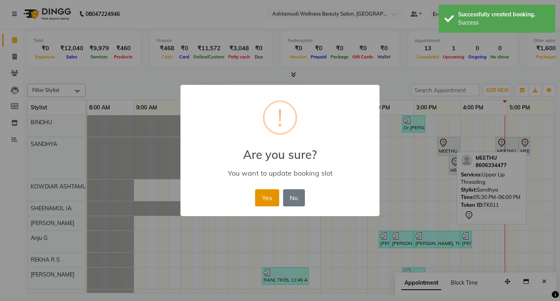
click at [271, 199] on button "Yes" at bounding box center [267, 197] width 24 height 17
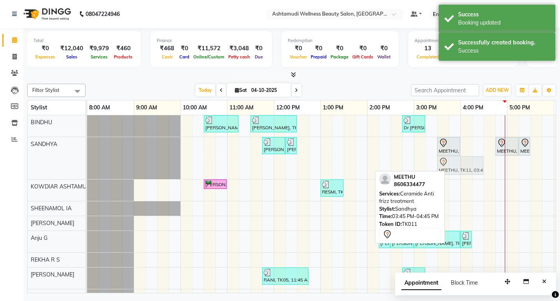
drag, startPoint x: 454, startPoint y: 163, endPoint x: 447, endPoint y: 163, distance: 6.6
click at [87, 163] on div "[PERSON_NAME], TK04, 11:45 AM-12:15 PM, Blow Dry Setting [PERSON_NAME], TK04, 1…" at bounding box center [87, 158] width 0 height 42
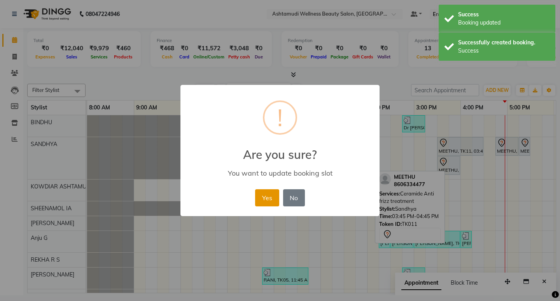
click at [260, 199] on button "Yes" at bounding box center [267, 197] width 24 height 17
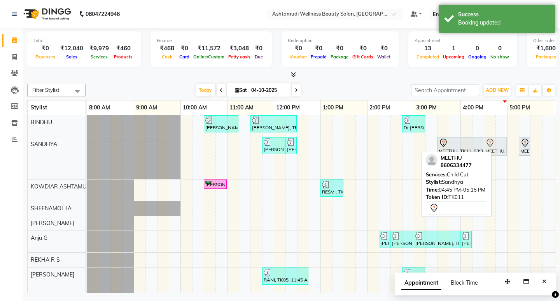
drag, startPoint x: 504, startPoint y: 149, endPoint x: 491, endPoint y: 149, distance: 12.8
click at [87, 149] on div "[PERSON_NAME], TK04, 11:45 AM-12:15 PM, Blow Dry Setting [PERSON_NAME], TK04, 1…" at bounding box center [87, 158] width 0 height 42
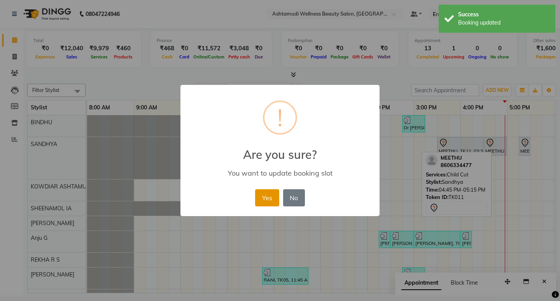
click at [271, 192] on button "Yes" at bounding box center [267, 197] width 24 height 17
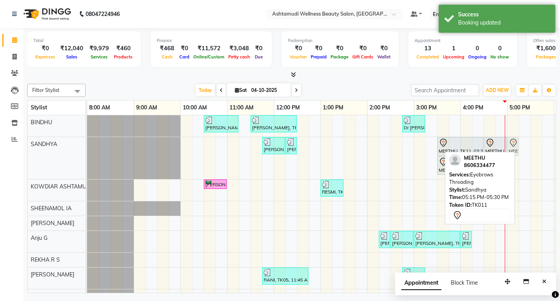
drag, startPoint x: 526, startPoint y: 145, endPoint x: 510, endPoint y: 148, distance: 16.7
click at [87, 148] on div "[PERSON_NAME], TK04, 11:45 AM-12:15 PM, Blow Dry Setting [PERSON_NAME], TK04, 1…" at bounding box center [87, 158] width 0 height 42
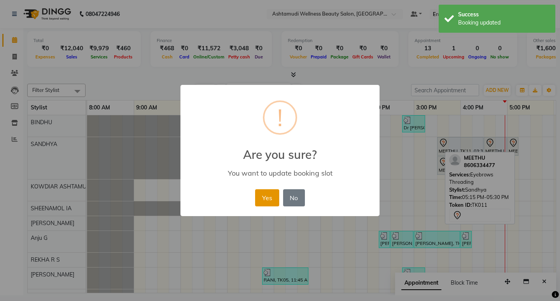
click at [259, 193] on button "Yes" at bounding box center [267, 197] width 24 height 17
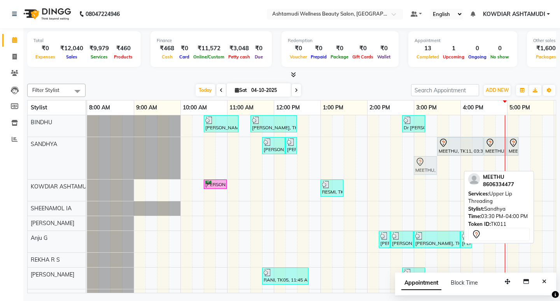
drag, startPoint x: 445, startPoint y: 167, endPoint x: 419, endPoint y: 154, distance: 29.7
click at [419, 154] on div "[PERSON_NAME], TK02, 10:30 AM-11:15 AM, Normal Hair Cut,Eyebrows Threading [PER…" at bounding box center [390, 220] width 607 height 210
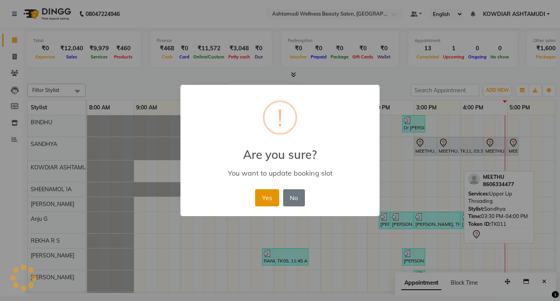
click at [261, 194] on button "Yes" at bounding box center [267, 197] width 24 height 17
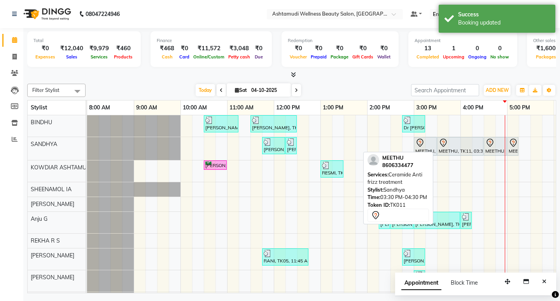
click at [477, 151] on div "MEETHU, TK11, 03:30 PM-04:30 PM, Ceramide Anti frizz treatment" at bounding box center [460, 146] width 45 height 16
select select "7"
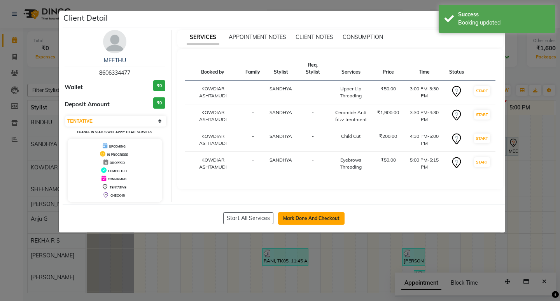
click at [308, 214] on button "Mark Done And Checkout" at bounding box center [311, 218] width 66 height 12
select select "service"
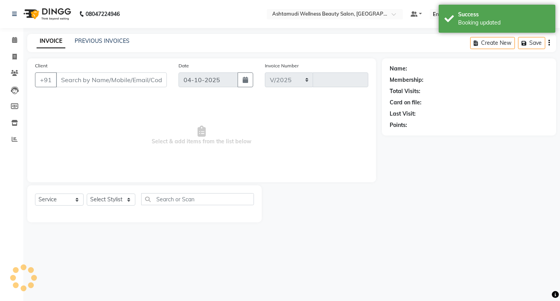
select select "4668"
type input "2596"
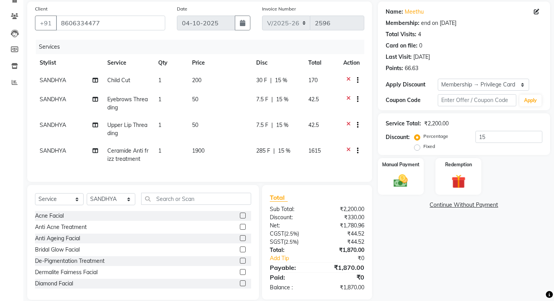
scroll to position [73, 0]
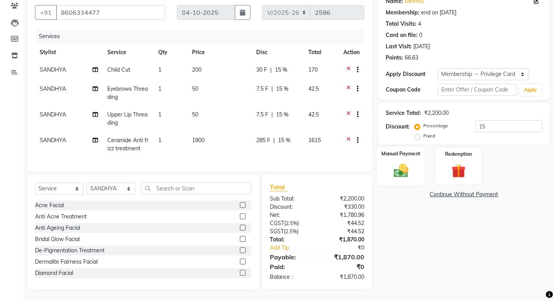
click at [399, 167] on img at bounding box center [401, 170] width 24 height 17
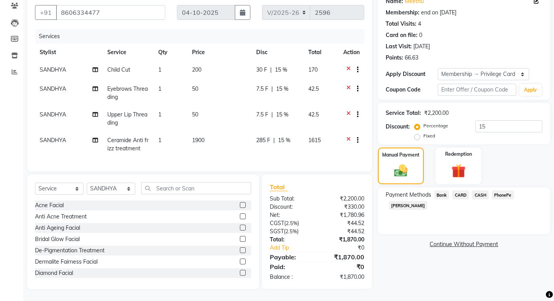
click at [498, 190] on span "PhonePe" at bounding box center [503, 194] width 22 height 9
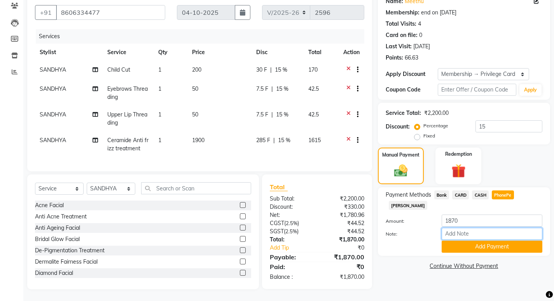
click at [478, 227] on input "Note:" at bounding box center [492, 233] width 101 height 12
click at [493, 240] on button "Add Payment" at bounding box center [492, 246] width 101 height 12
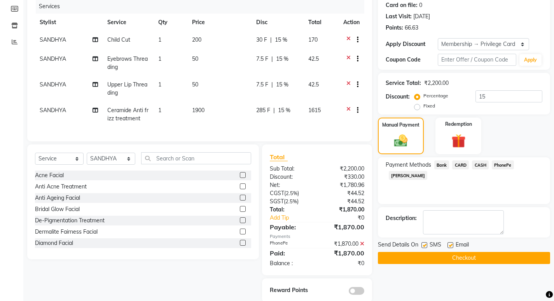
scroll to position [116, 0]
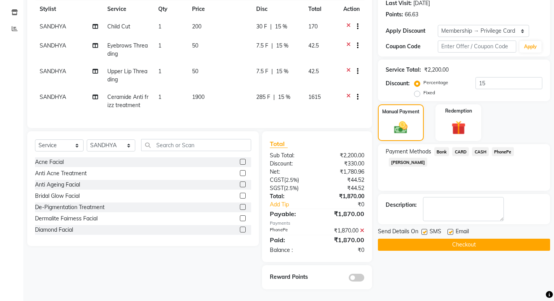
click at [451, 239] on button "Checkout" at bounding box center [464, 244] width 172 height 12
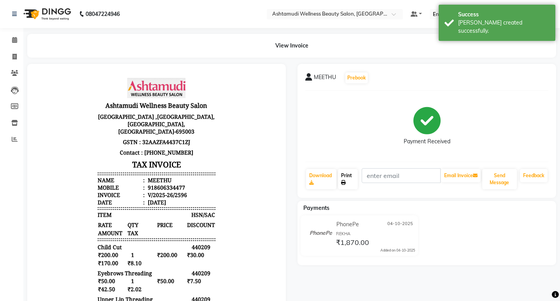
click at [346, 173] on link "Print" at bounding box center [348, 179] width 20 height 20
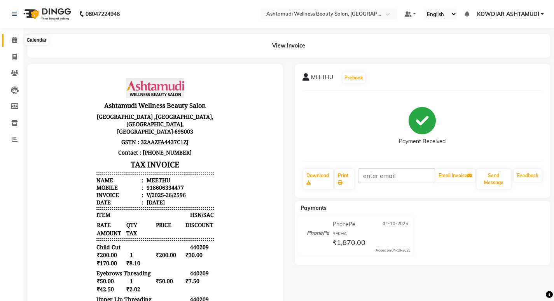
click at [18, 39] on span at bounding box center [15, 40] width 14 height 9
